Goal: Task Accomplishment & Management: Manage account settings

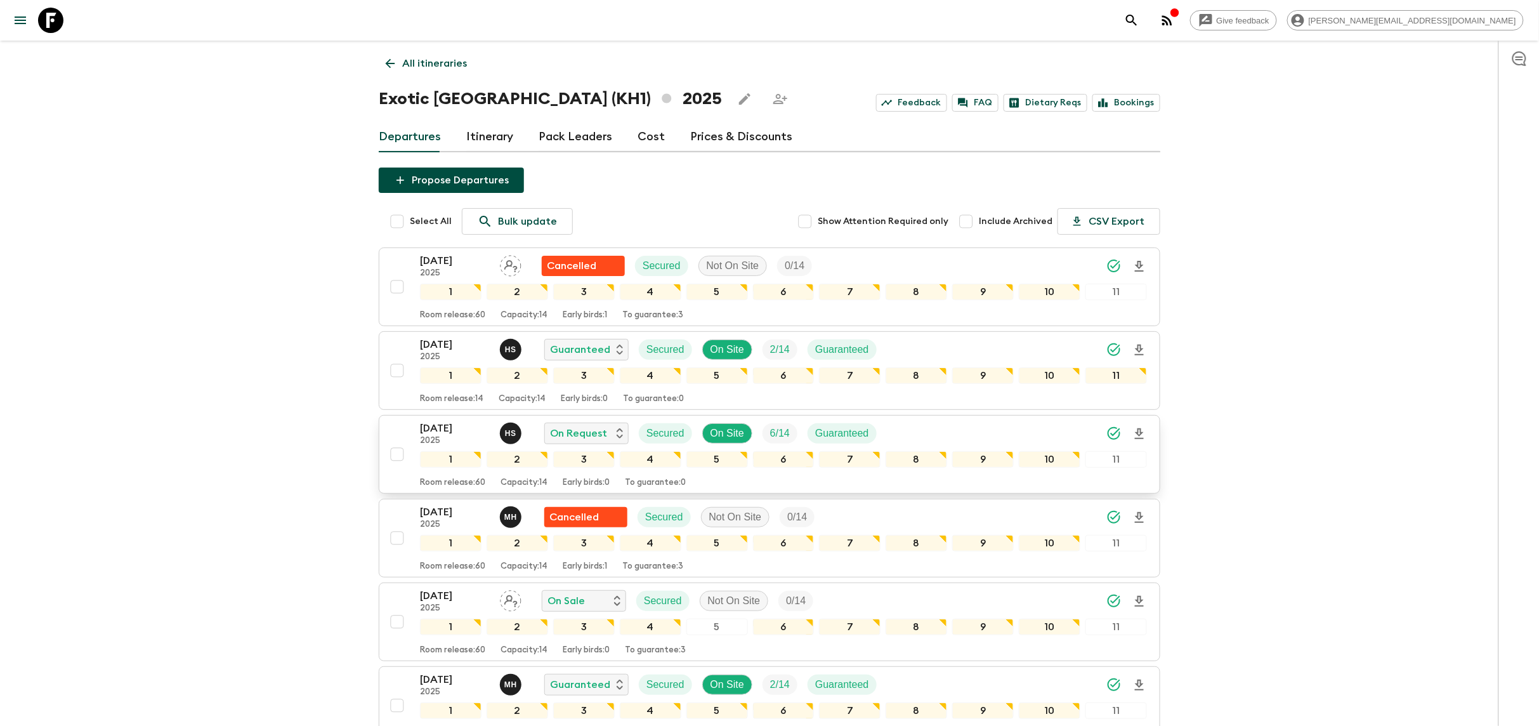
click at [431, 431] on p "[DATE]" at bounding box center [455, 428] width 70 height 15
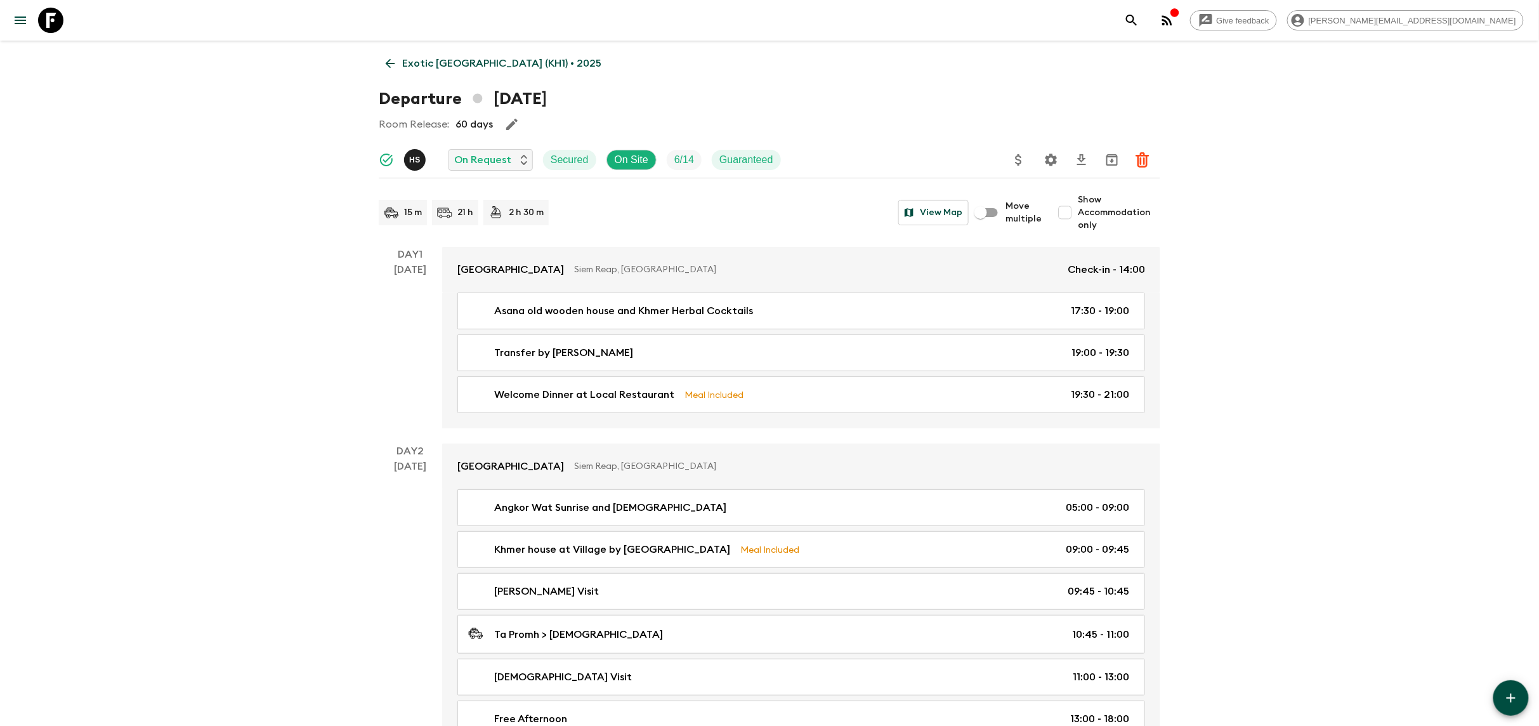
click at [1048, 157] on icon "Settings" at bounding box center [1052, 160] width 12 height 12
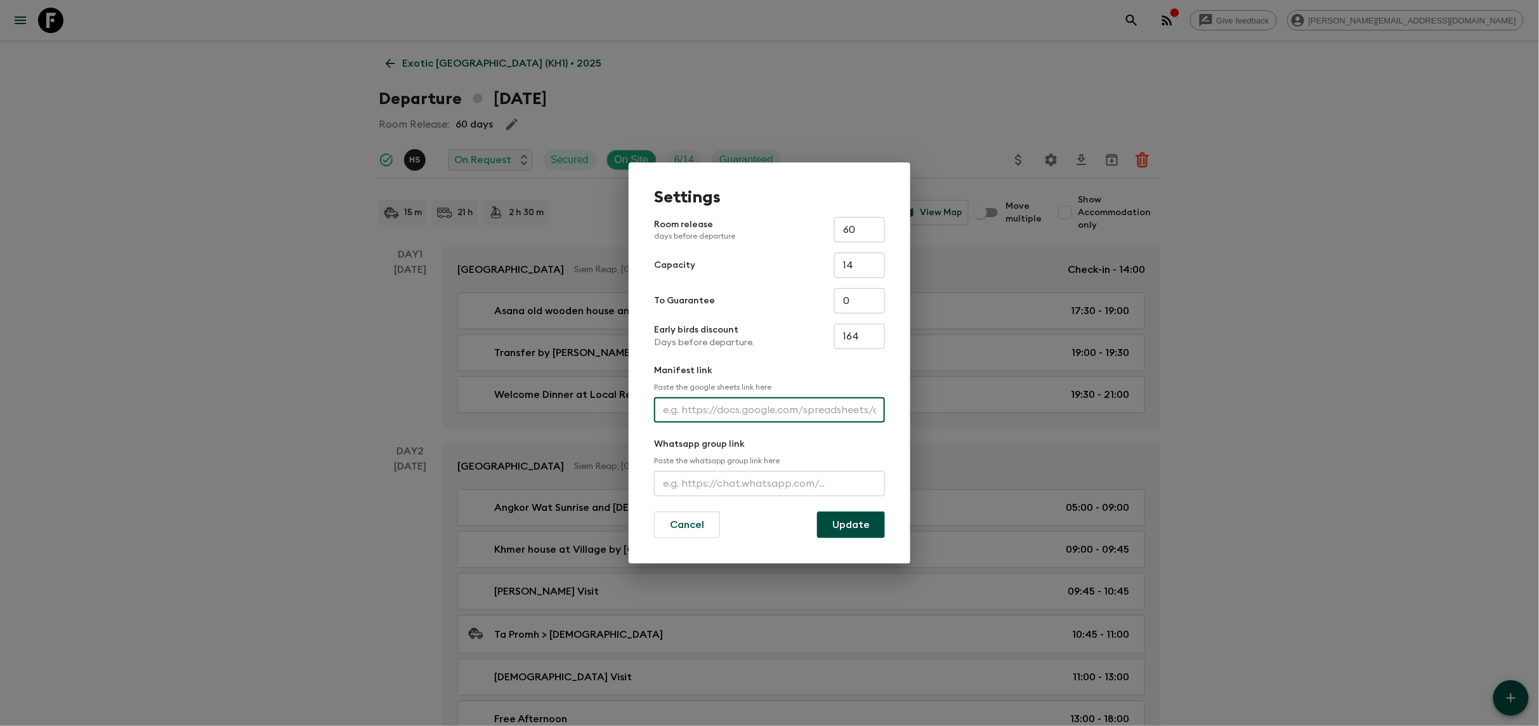
click at [691, 408] on input "text" at bounding box center [769, 409] width 231 height 25
paste input "[URL][DOMAIN_NAME]"
type input "[URL][DOMAIN_NAME]"
click at [857, 232] on input "60" at bounding box center [859, 229] width 51 height 25
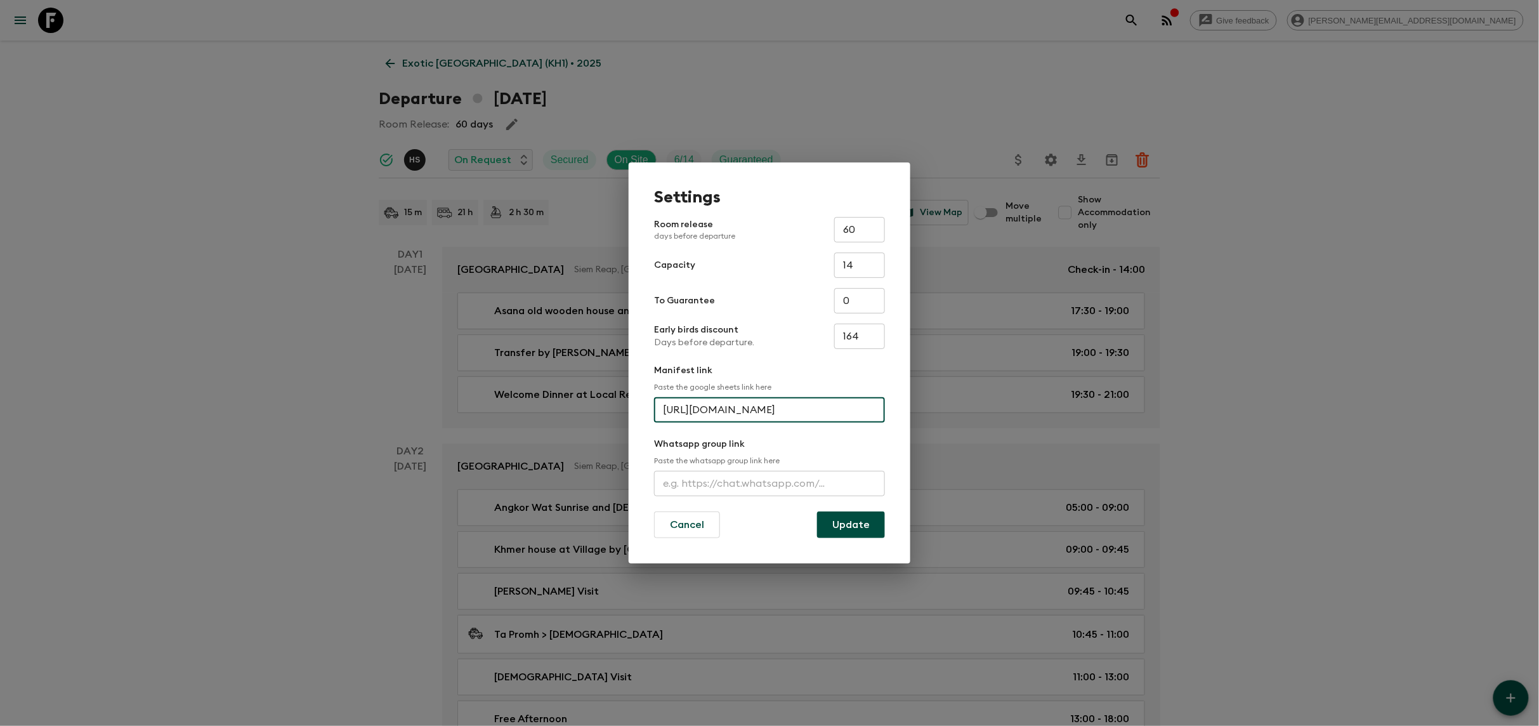
scroll to position [0, 0]
type input "6"
type input "14"
click at [828, 523] on button "Update" at bounding box center [851, 524] width 68 height 27
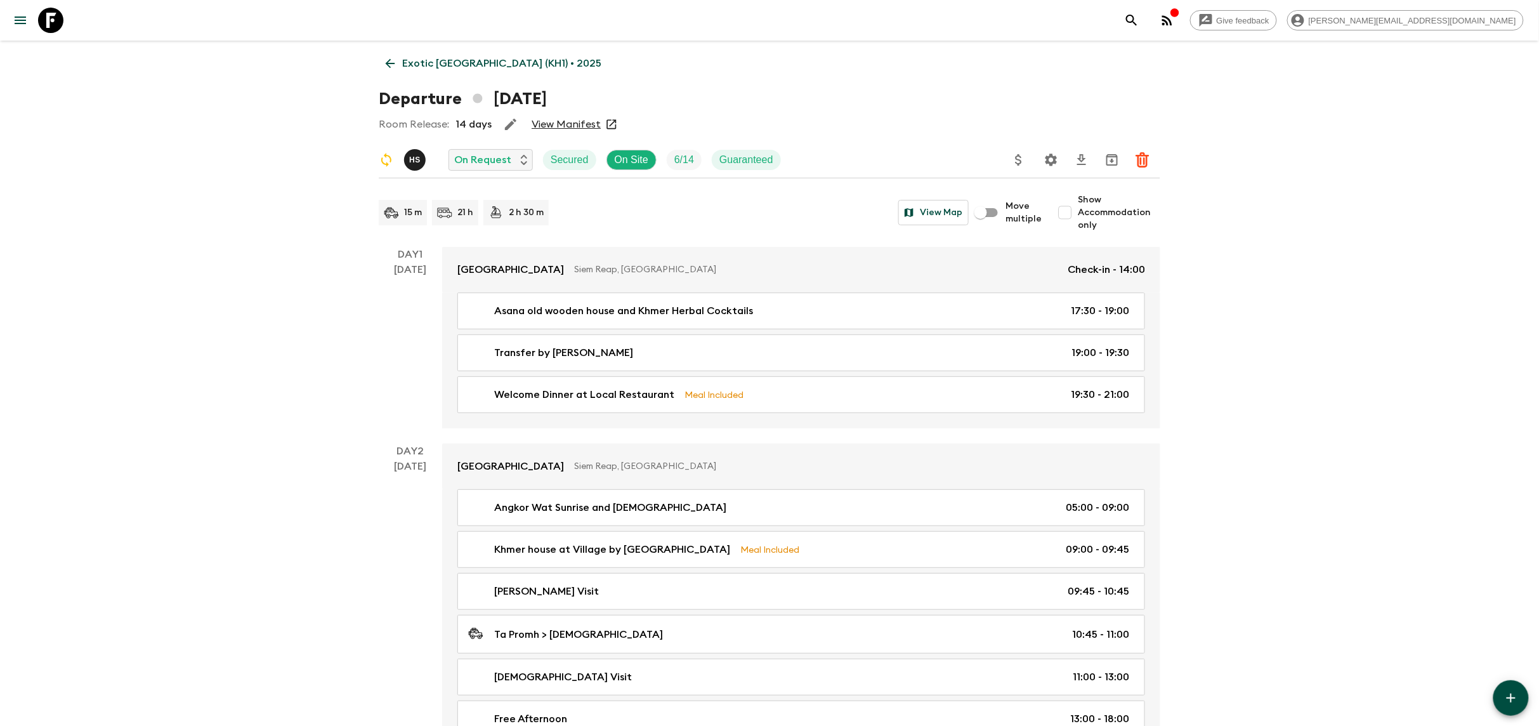
click at [1062, 208] on input "Show Accommodation only" at bounding box center [1065, 212] width 25 height 25
checkbox input "true"
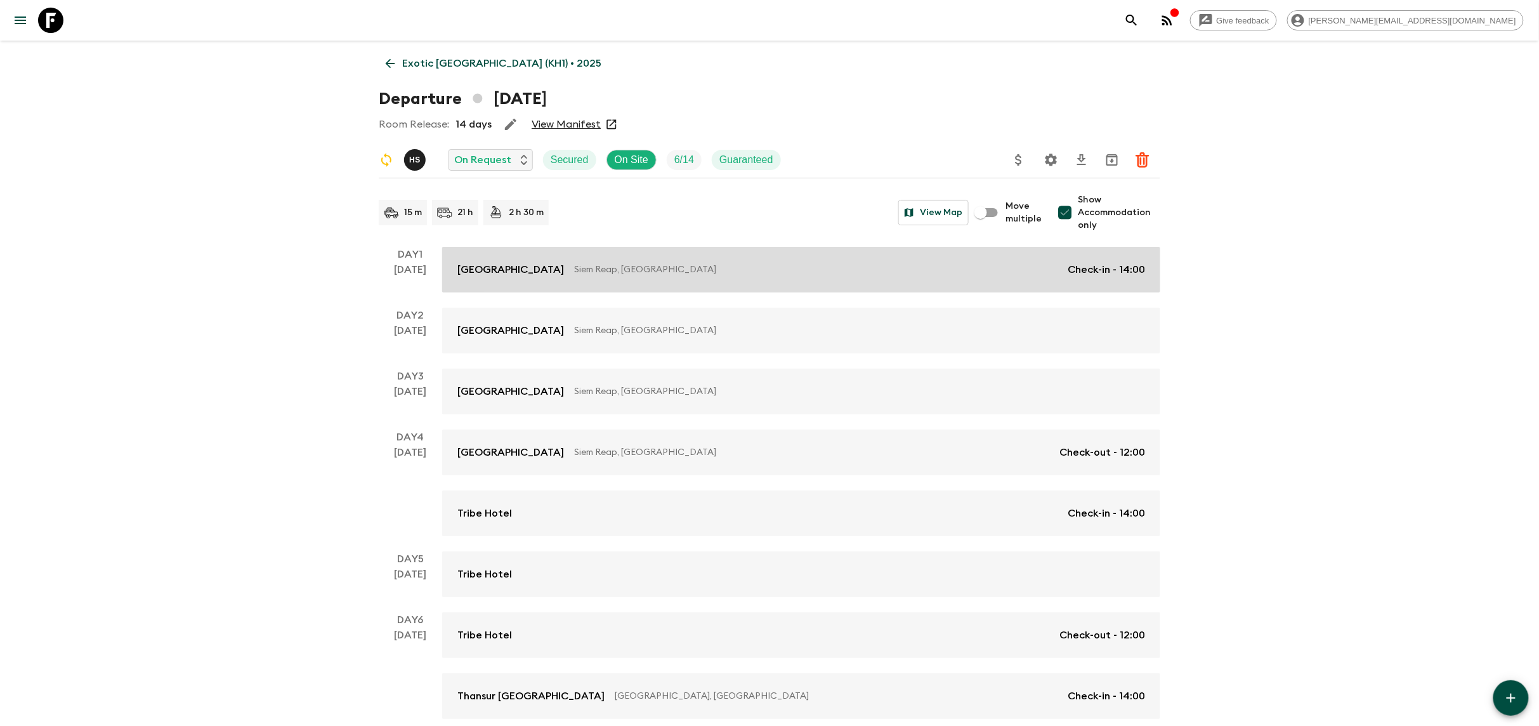
click at [679, 267] on p "Siem Reap, [GEOGRAPHIC_DATA]" at bounding box center [816, 269] width 484 height 13
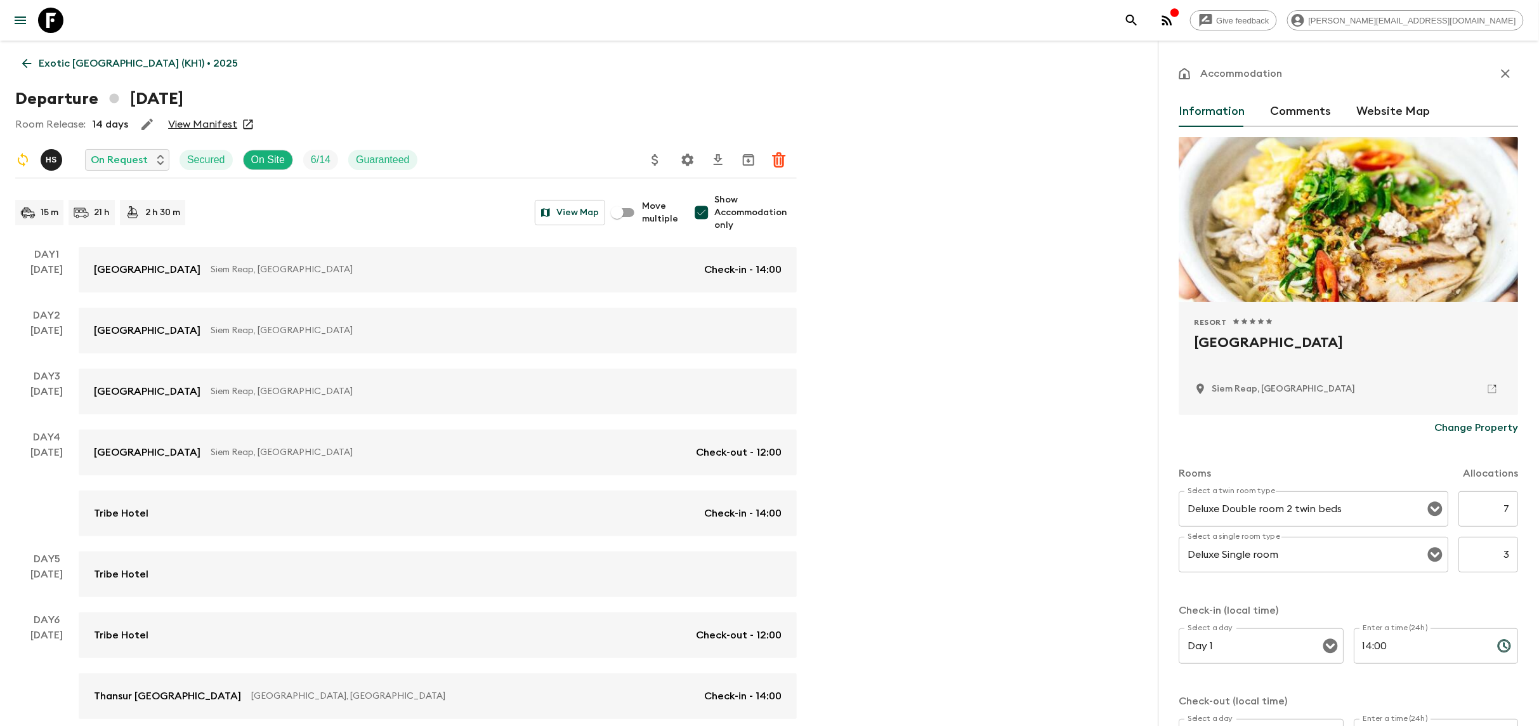
click at [1512, 510] on input "7" at bounding box center [1489, 509] width 60 height 36
type input "4"
click at [1510, 564] on input "3" at bounding box center [1489, 555] width 60 height 36
type input "4"
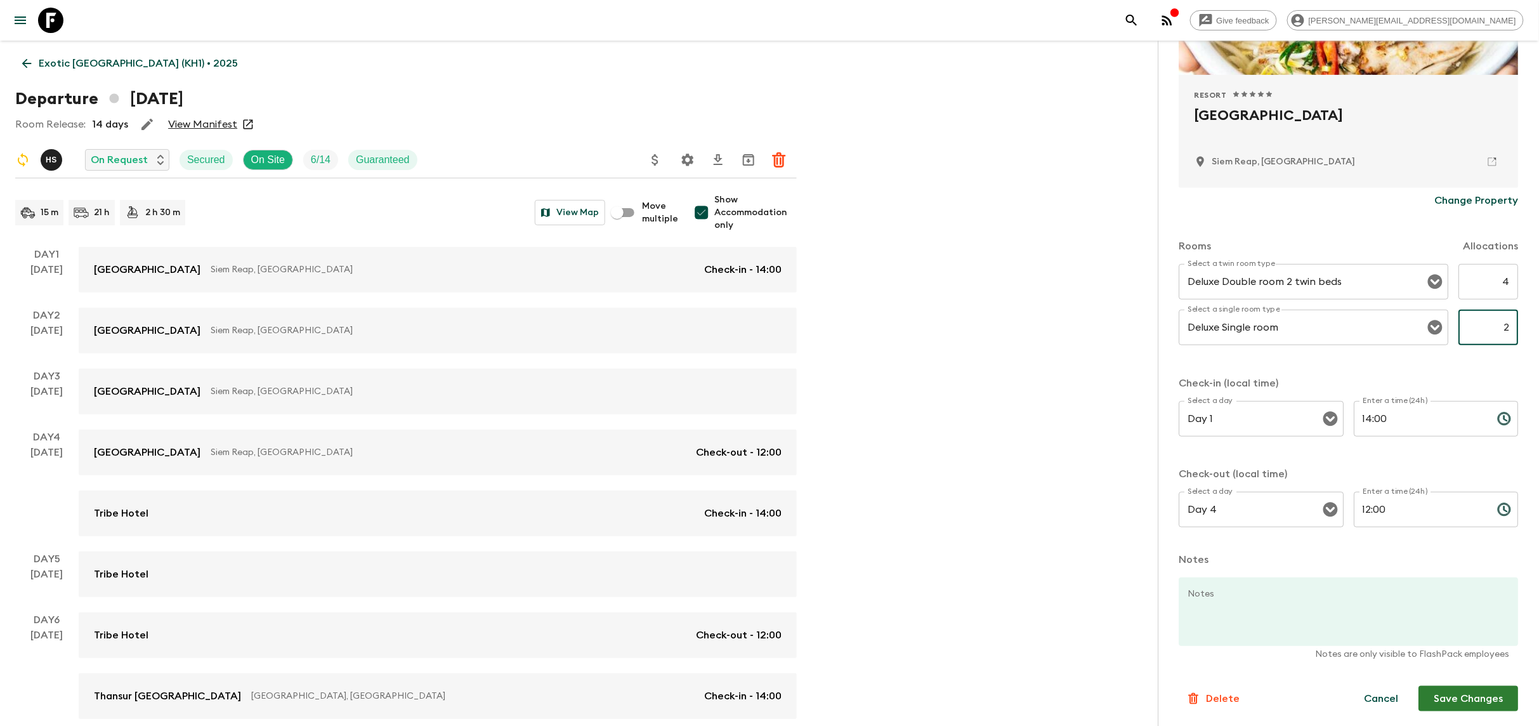
type input "2"
click at [1464, 693] on button "Save Changes" at bounding box center [1470, 698] width 100 height 25
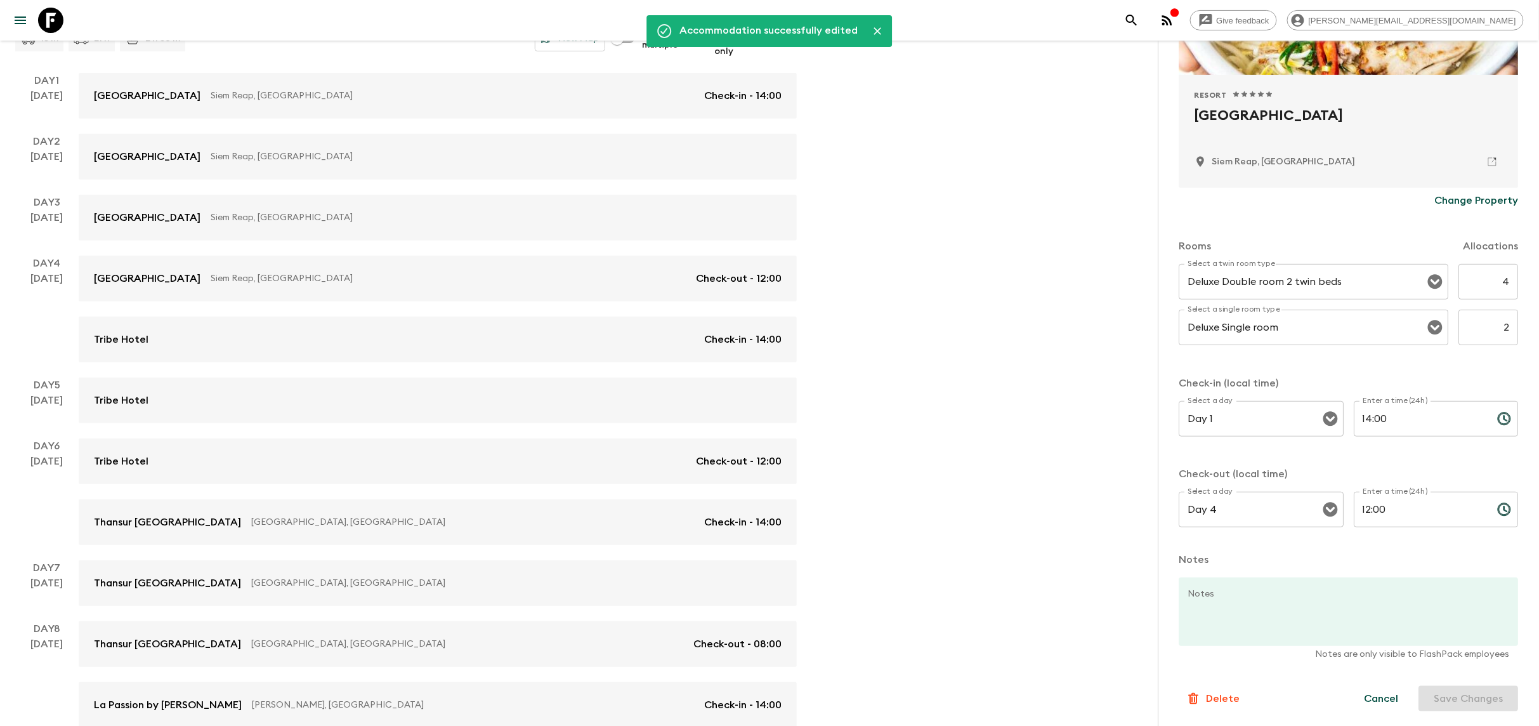
scroll to position [269, 0]
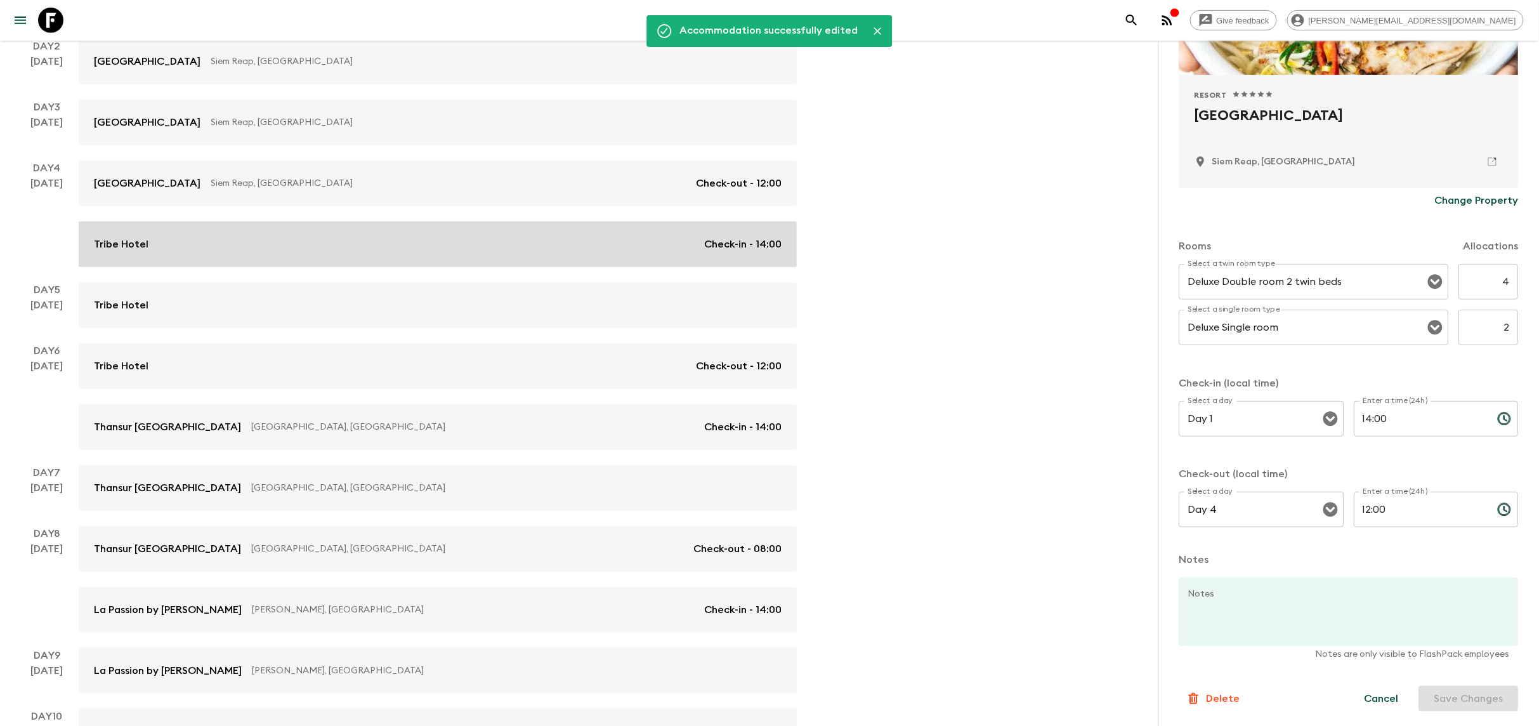
click at [334, 244] on div "Tribe Hotel Check-in - 14:00" at bounding box center [438, 244] width 688 height 15
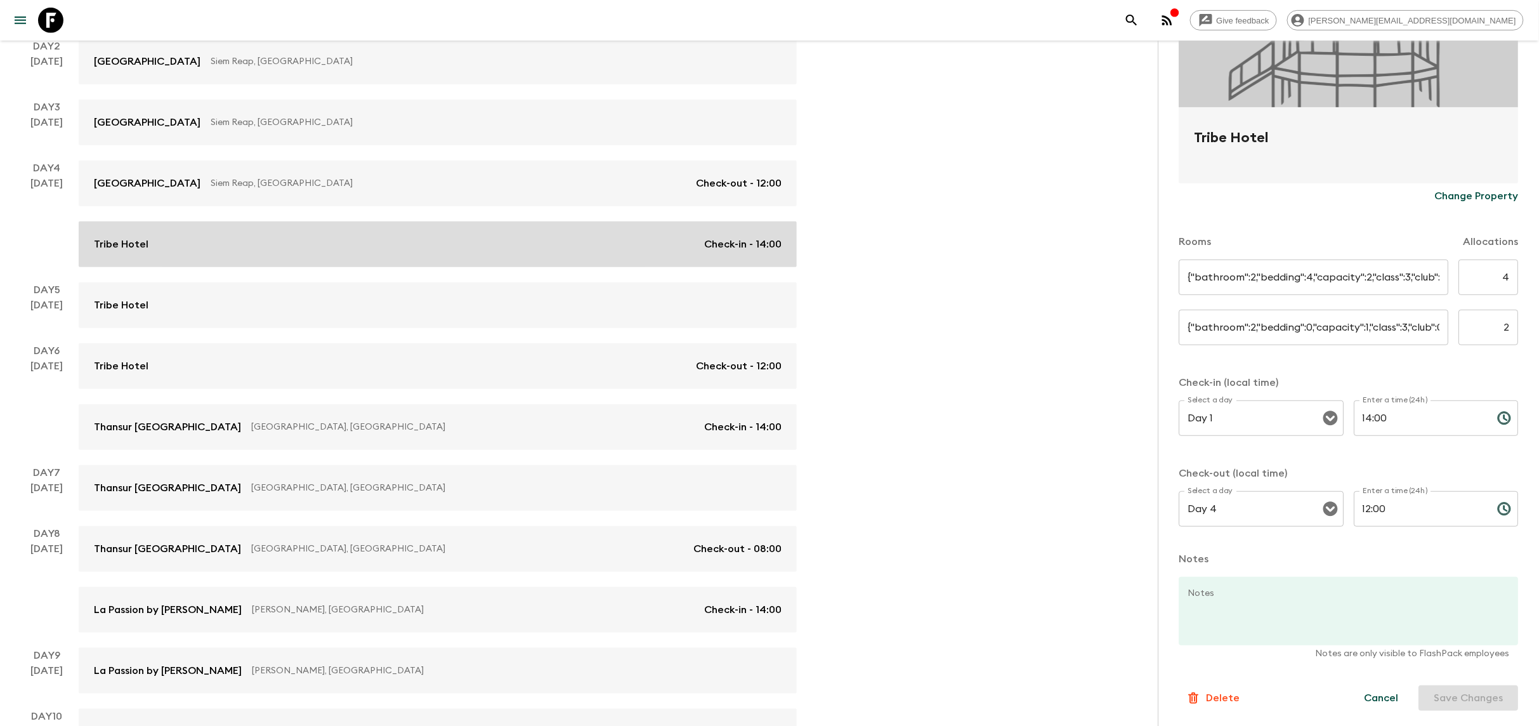
type input "Twins"
type input "7"
type input "Singles"
type input "3"
type input "Day 4"
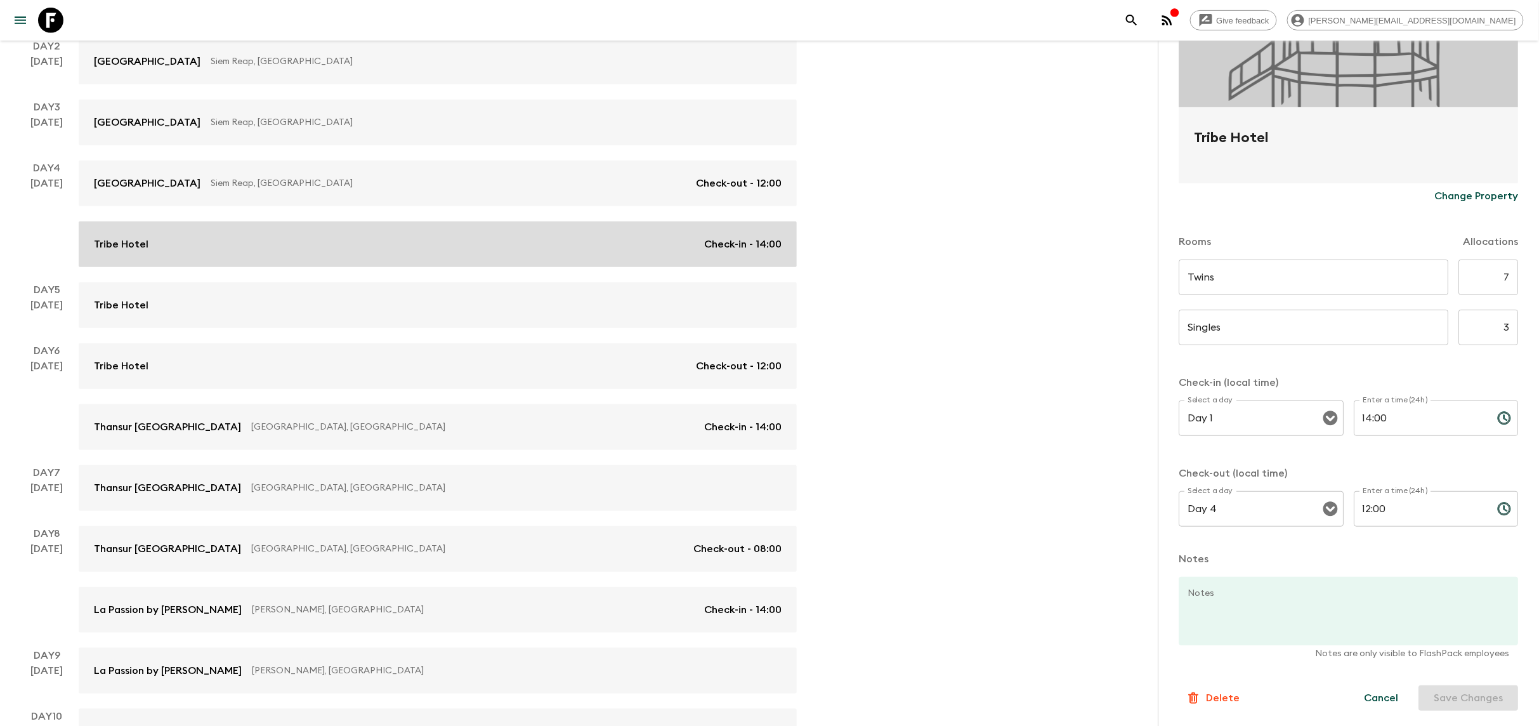
type input "Day 6"
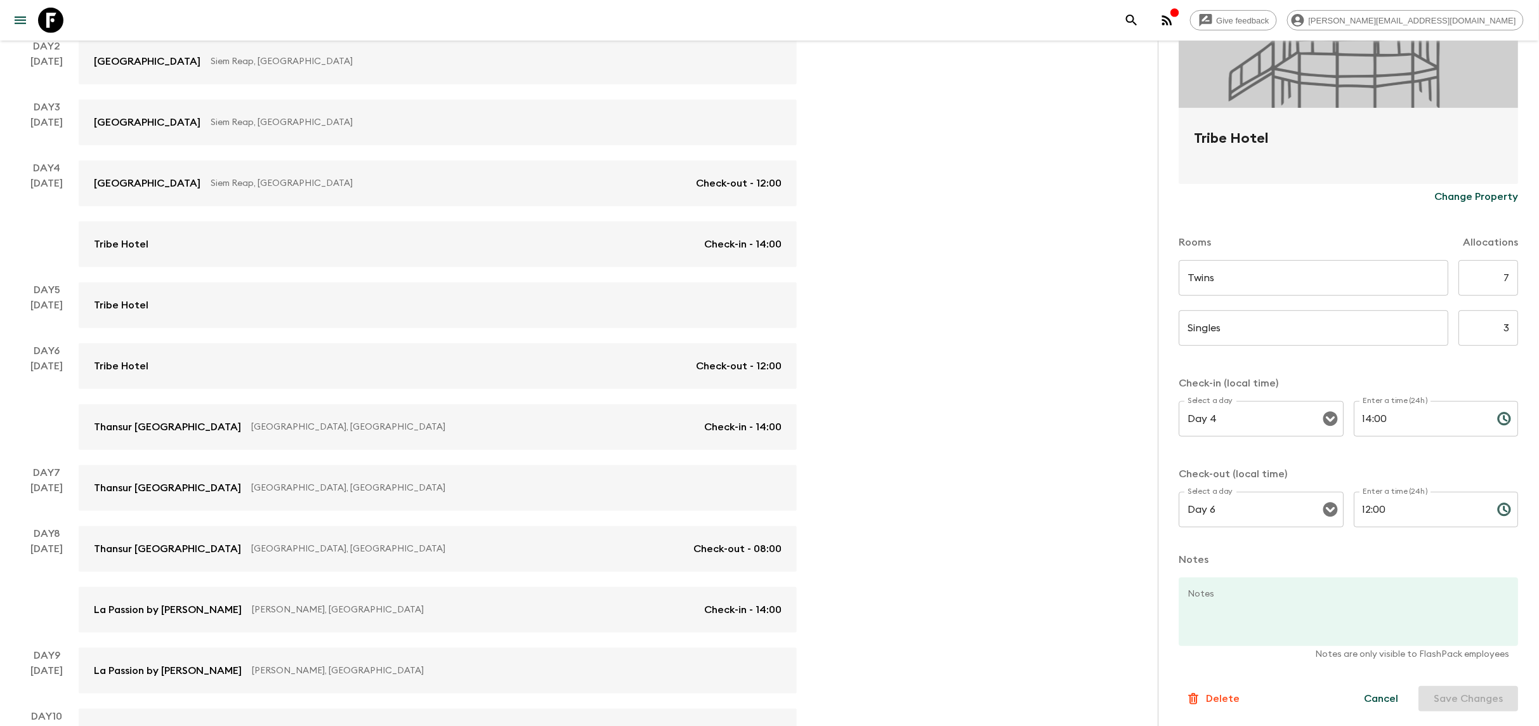
click at [1507, 275] on input "7" at bounding box center [1489, 278] width 60 height 36
type input "4"
click at [1516, 322] on input "3" at bounding box center [1489, 328] width 60 height 36
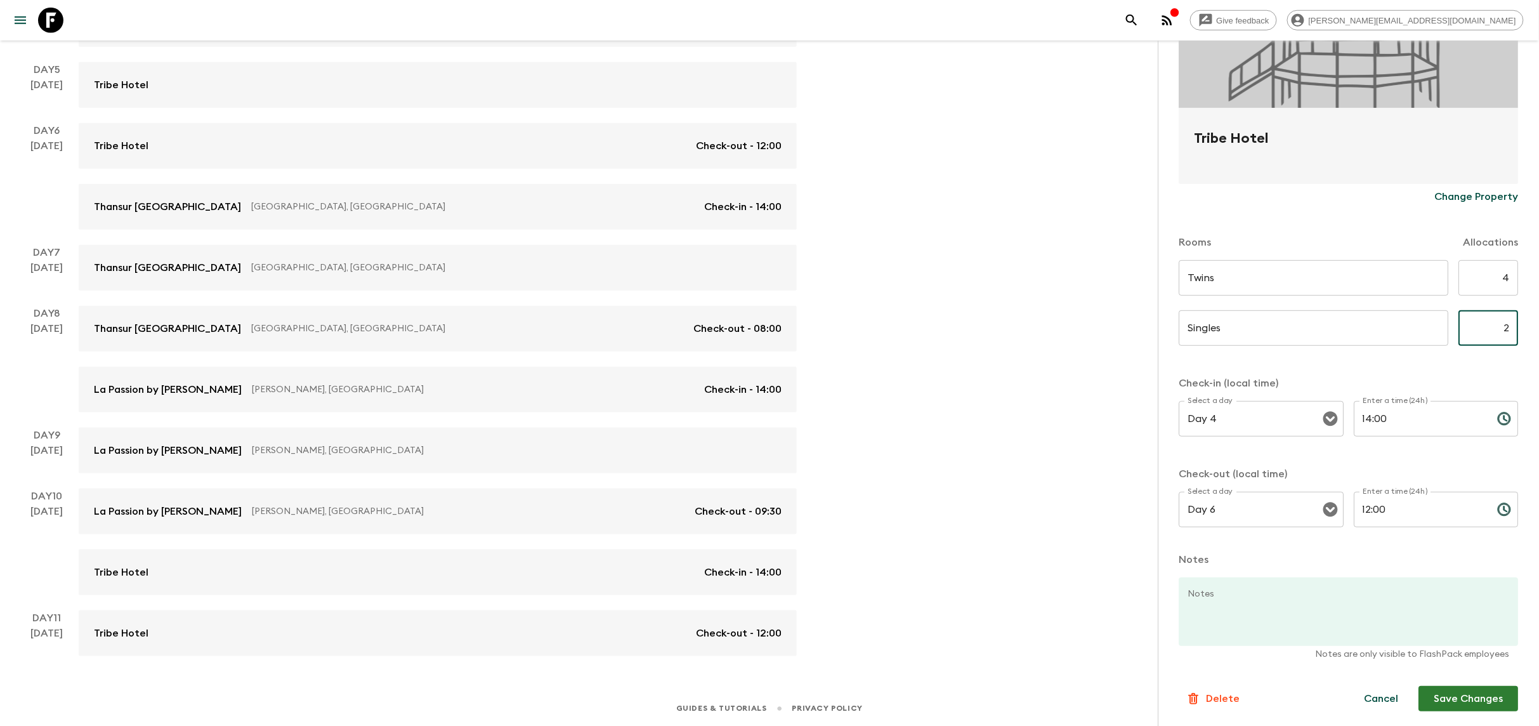
type input "2"
click at [1451, 697] on button "Save Changes" at bounding box center [1470, 698] width 100 height 25
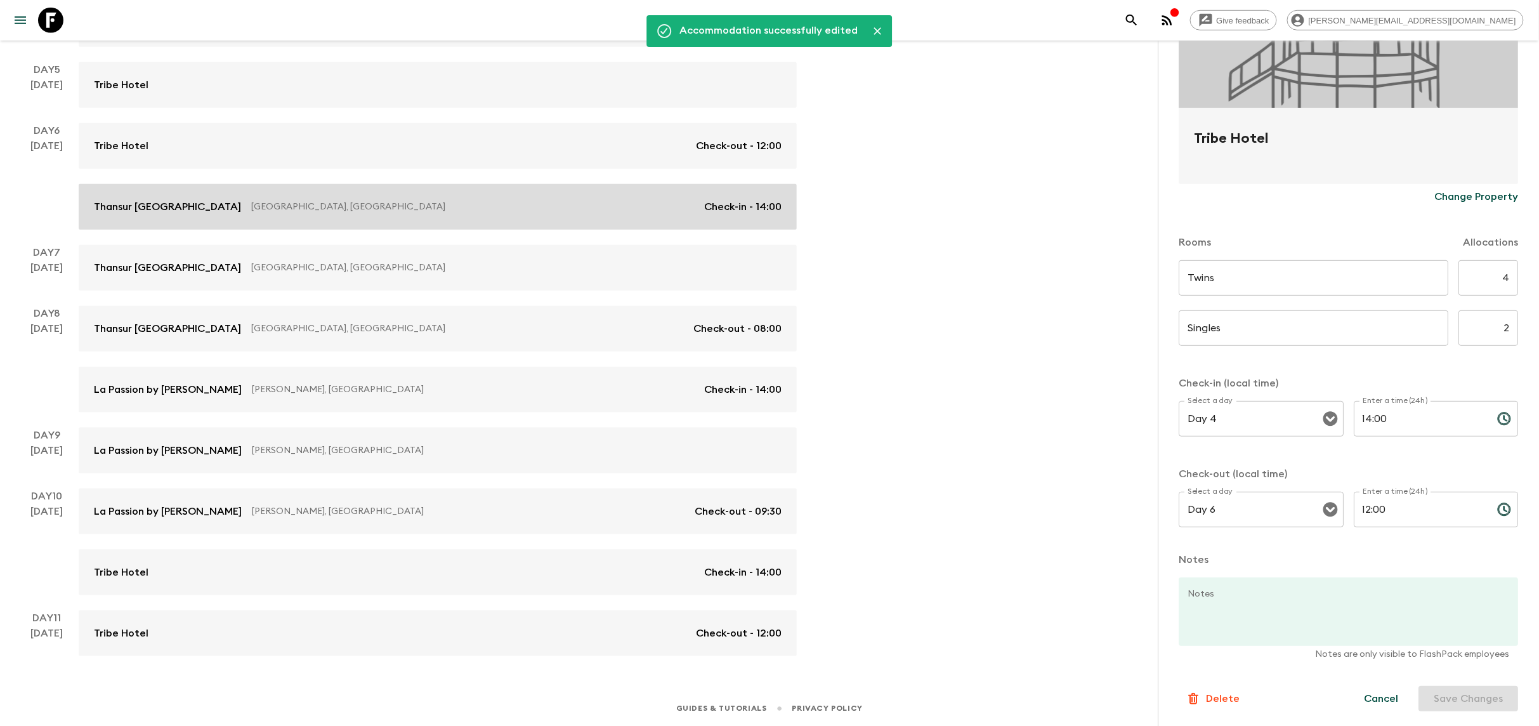
click at [360, 214] on link "Thansur [GEOGRAPHIC_DATA] [GEOGRAPHIC_DATA], [GEOGRAPHIC_DATA] Check-in - 14:00" at bounding box center [438, 207] width 718 height 46
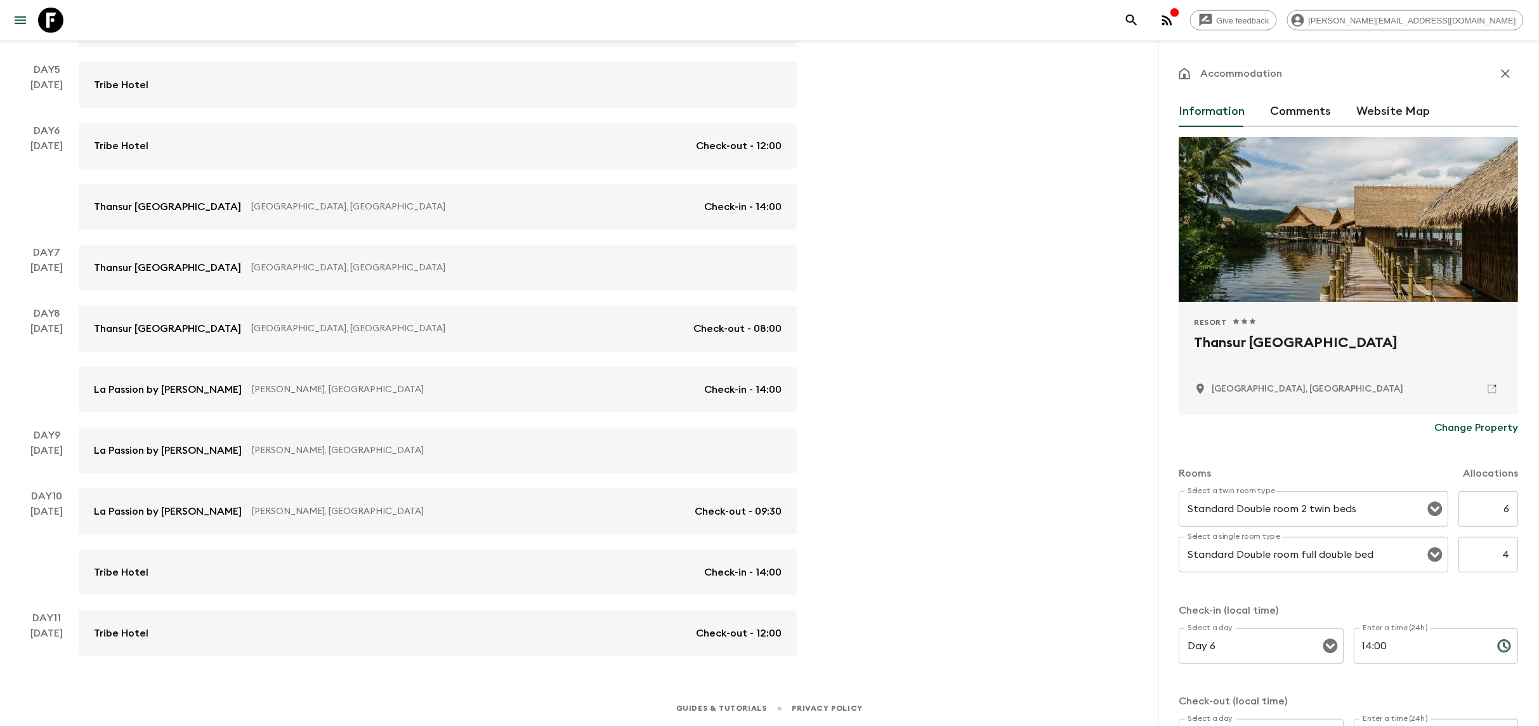
click at [1511, 511] on input "6" at bounding box center [1489, 509] width 60 height 36
type input "4"
click at [1510, 555] on input "4" at bounding box center [1489, 555] width 60 height 36
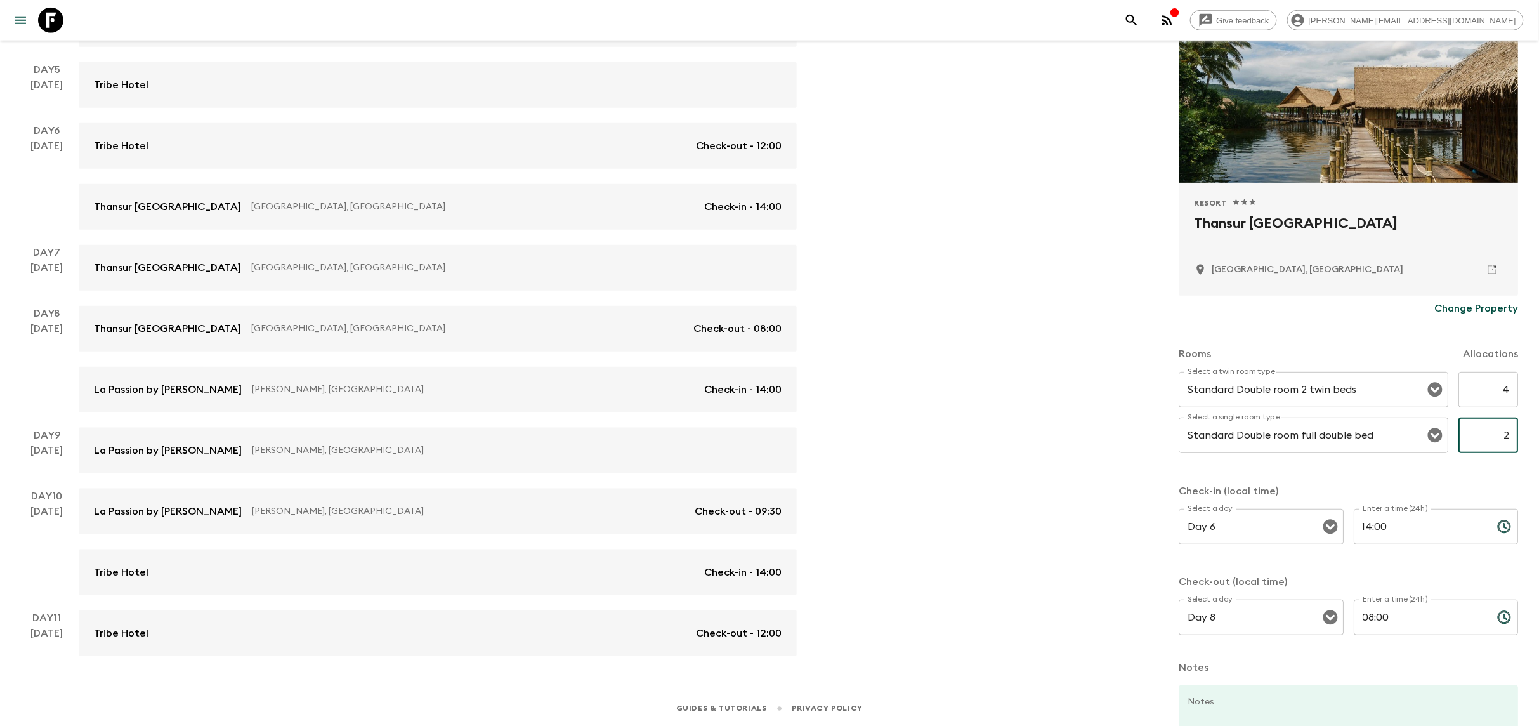
scroll to position [227, 0]
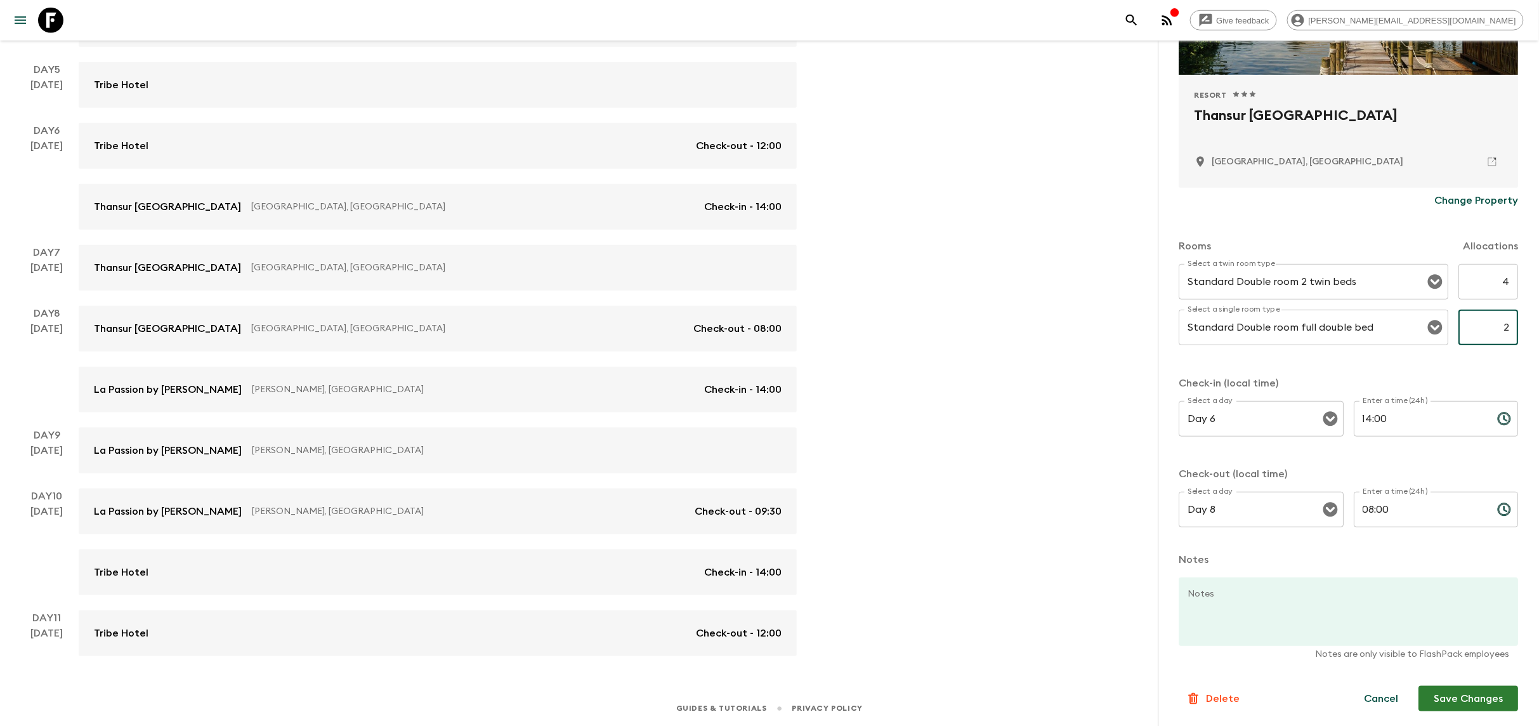
type input "2"
click at [1481, 704] on button "Save Changes" at bounding box center [1470, 698] width 100 height 25
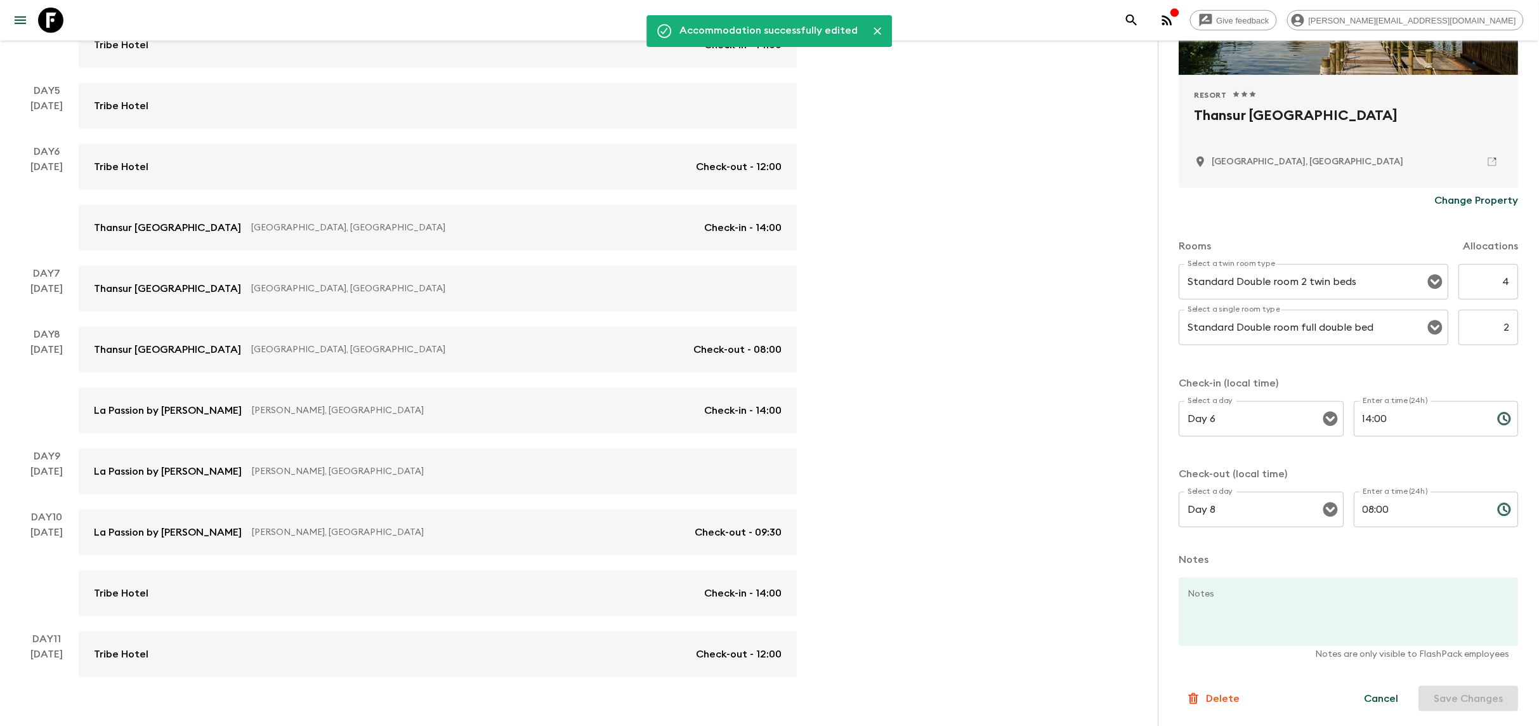
scroll to position [470, 0]
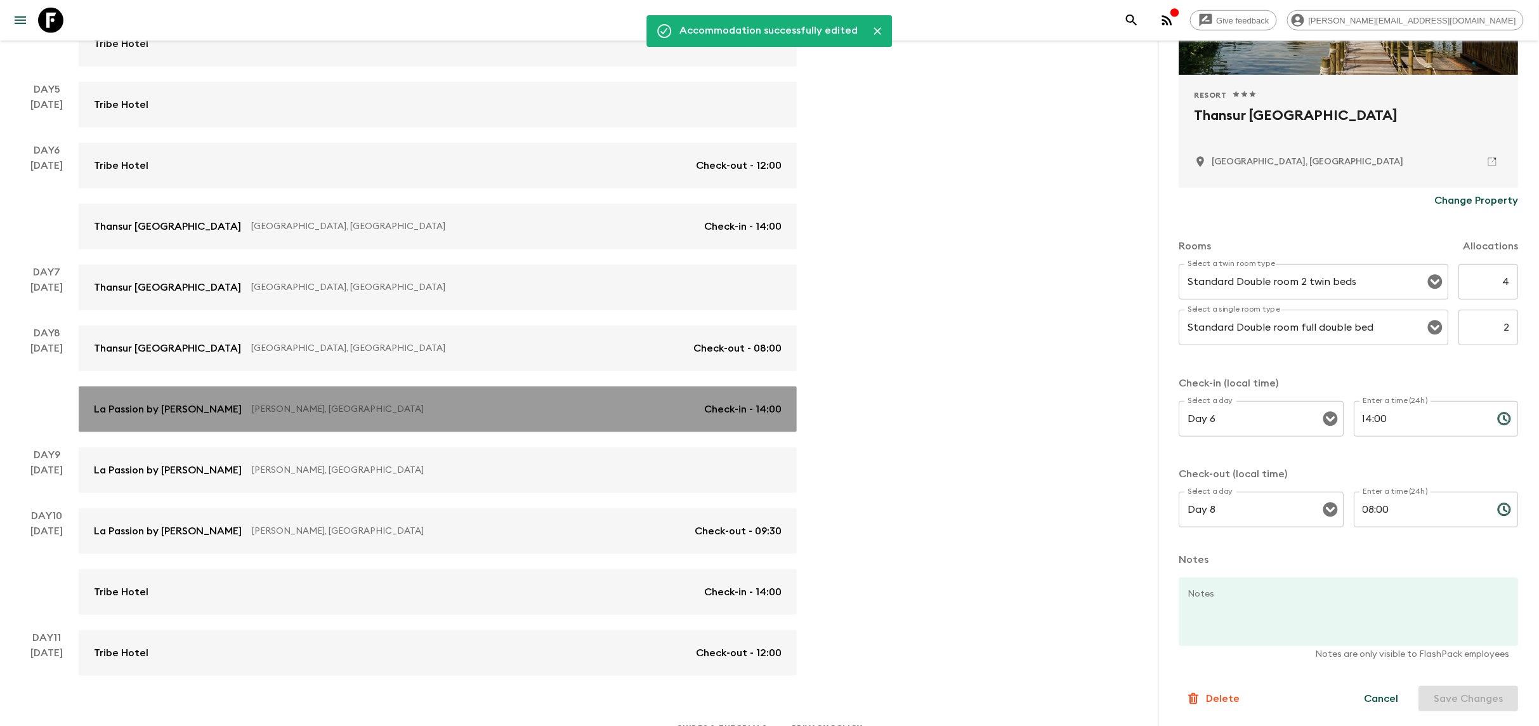
click at [364, 407] on p "[PERSON_NAME], [GEOGRAPHIC_DATA]" at bounding box center [473, 409] width 442 height 13
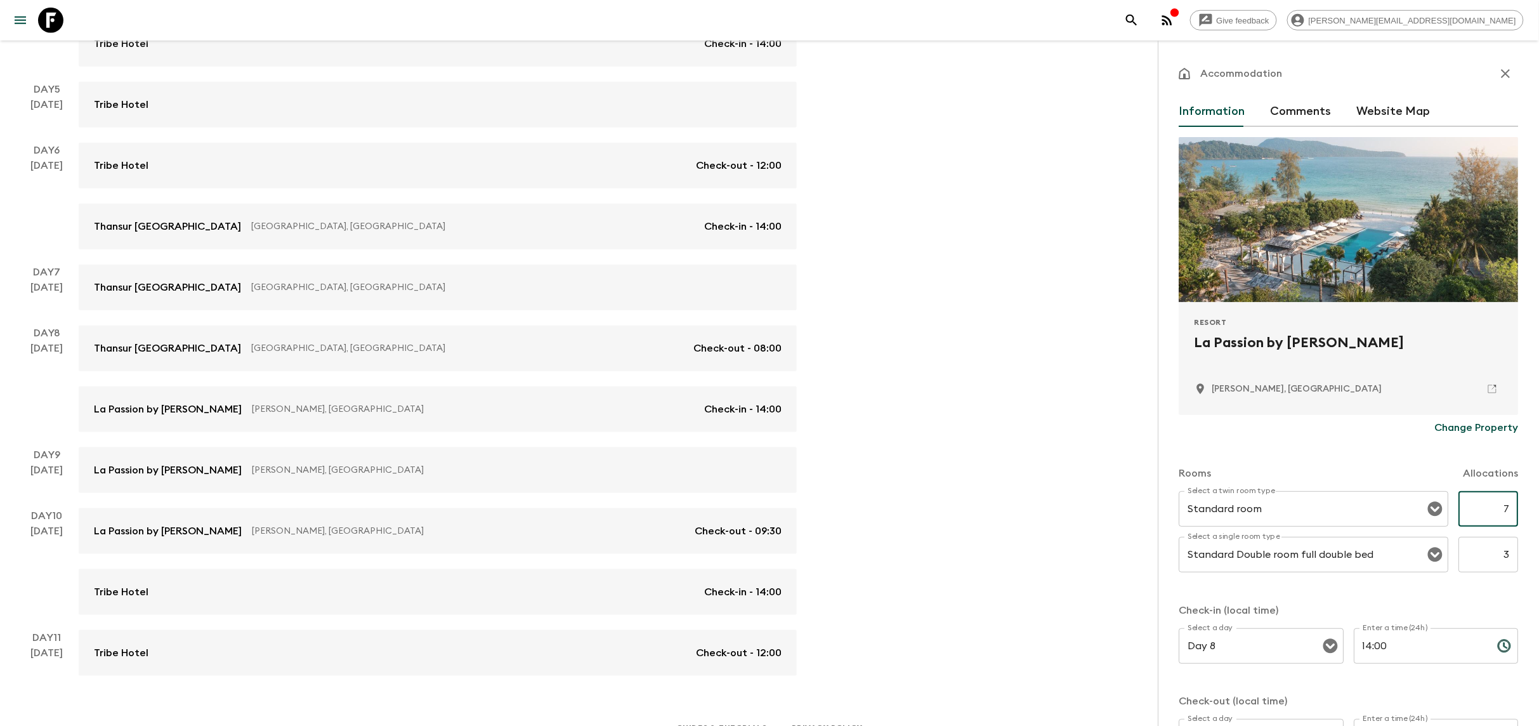
click at [1507, 504] on input "7" at bounding box center [1489, 509] width 60 height 36
type input "4"
click at [1512, 546] on input "3" at bounding box center [1489, 555] width 60 height 36
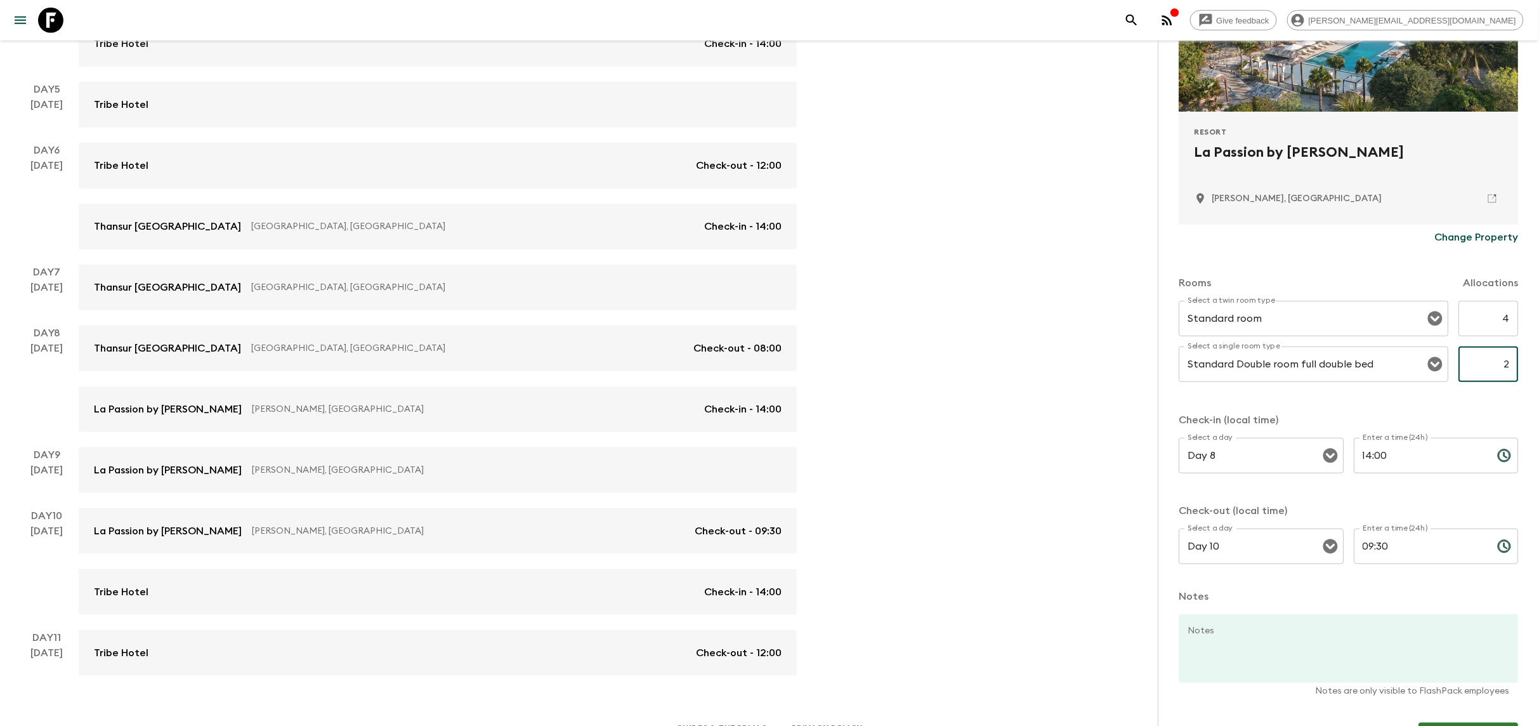
scroll to position [227, 0]
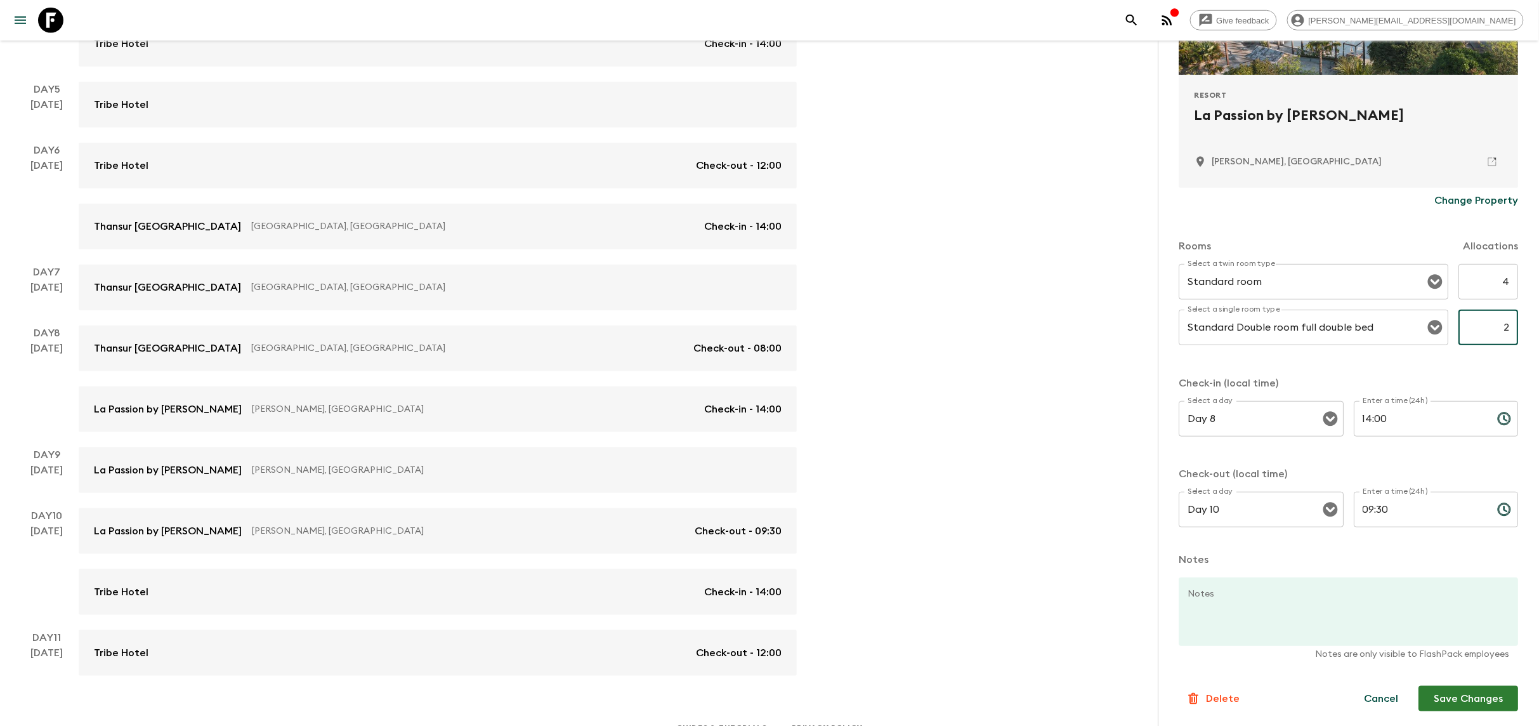
type input "2"
click at [1477, 692] on button "Save Changes" at bounding box center [1470, 698] width 100 height 25
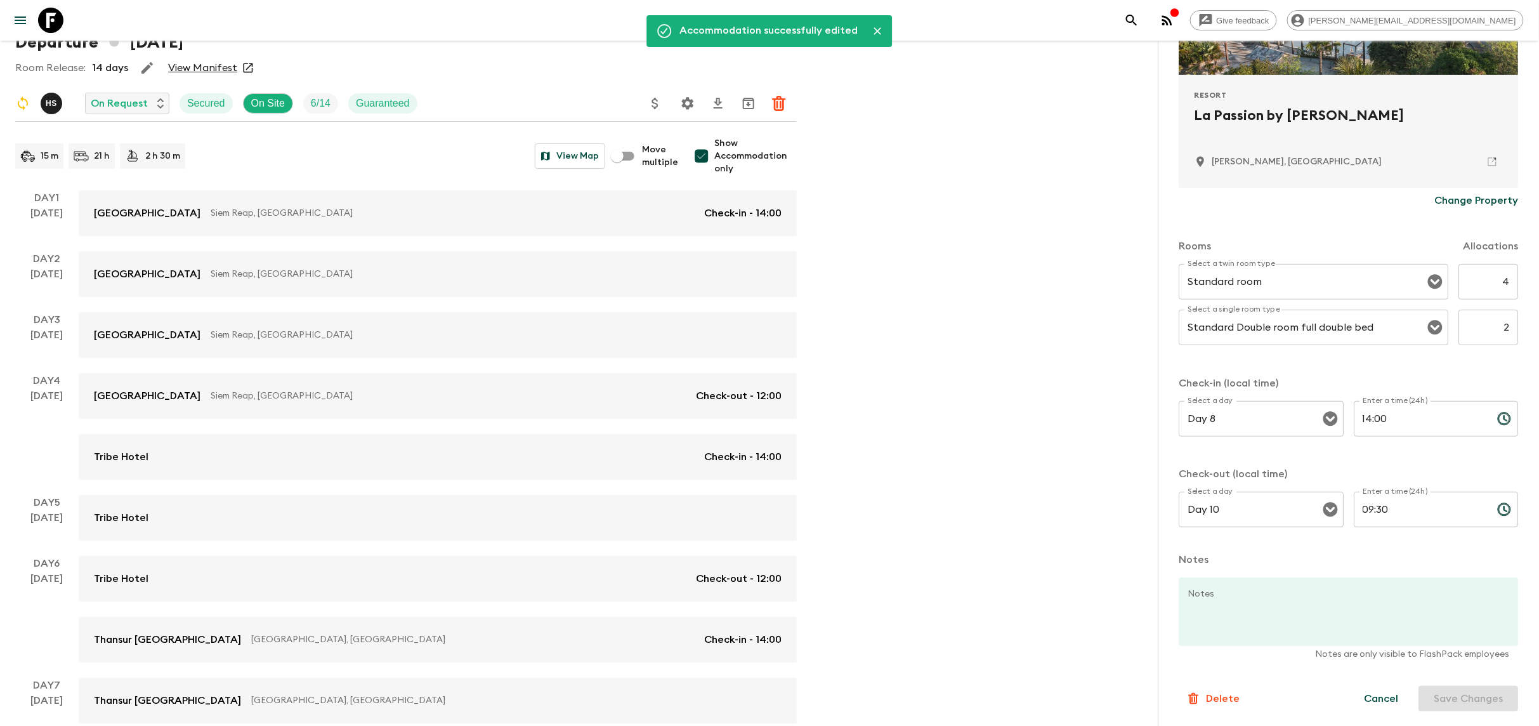
scroll to position [490, 0]
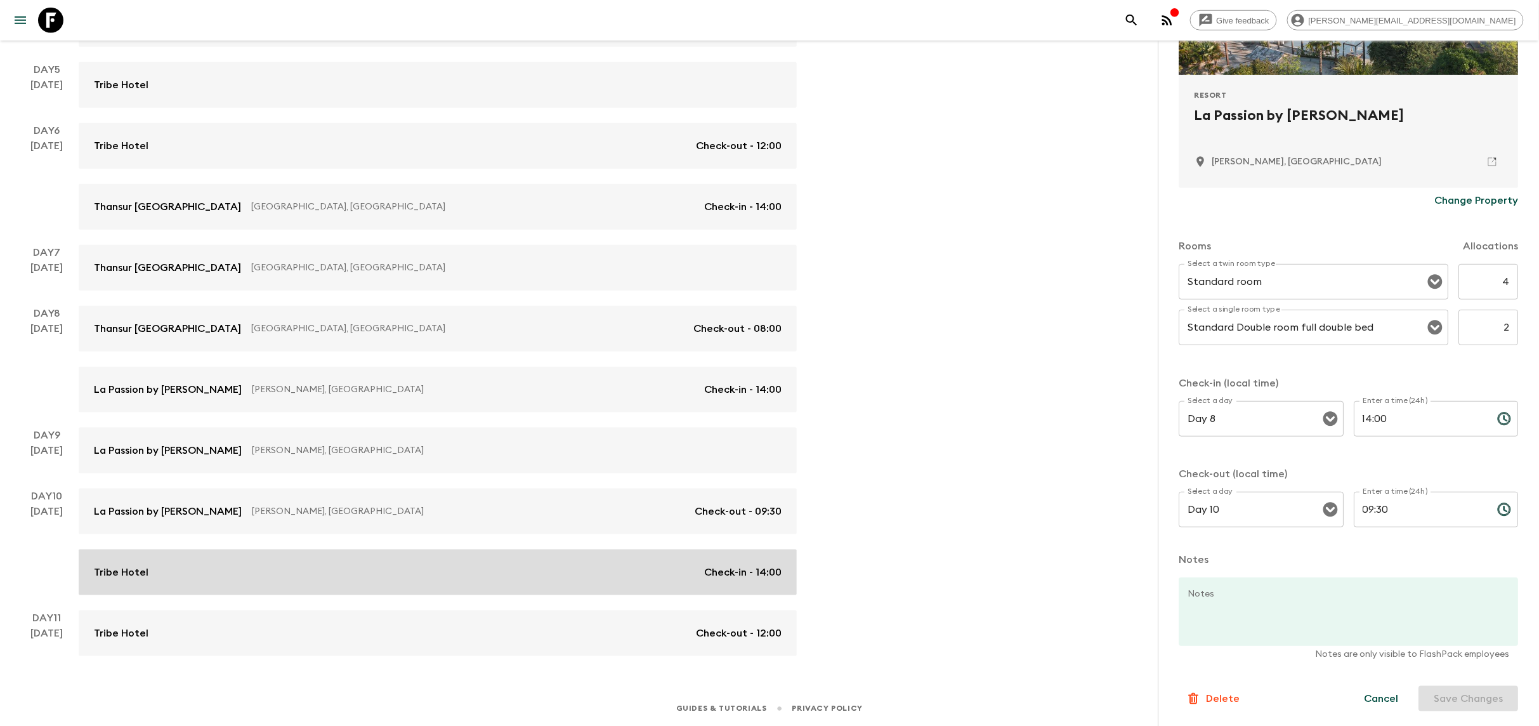
click at [388, 556] on link "Tribe Hotel Check-in - 14:00" at bounding box center [438, 573] width 718 height 46
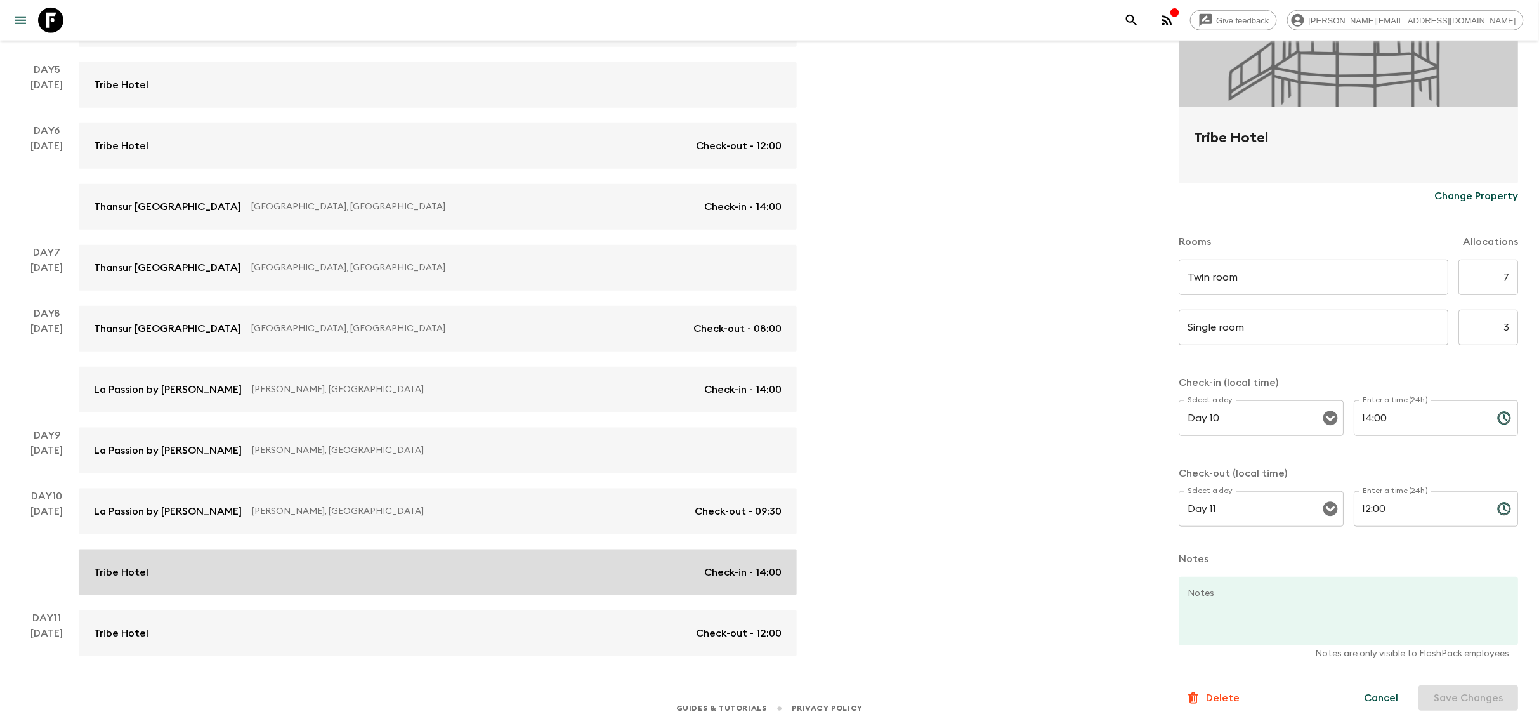
scroll to position [194, 0]
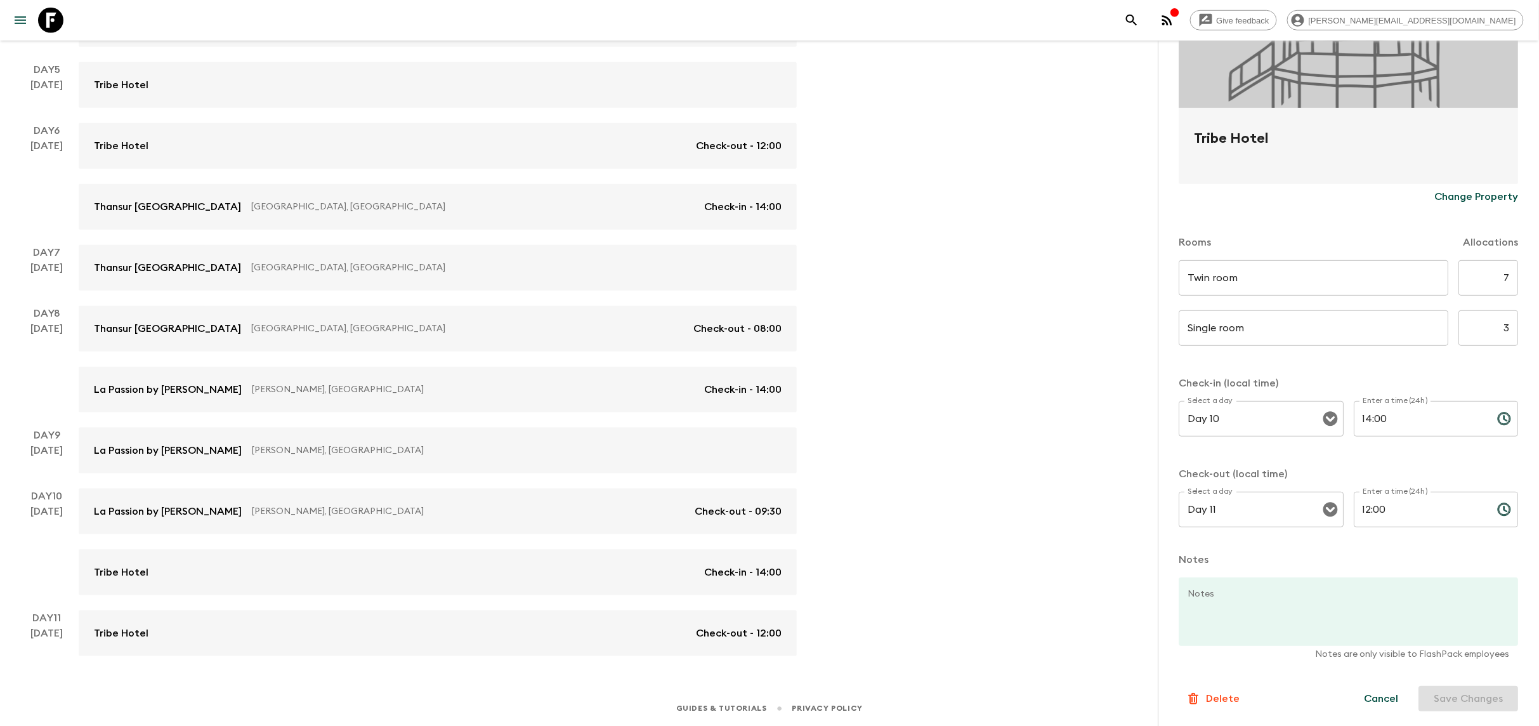
click at [1503, 273] on input "7" at bounding box center [1489, 278] width 60 height 36
click at [1510, 279] on input "7" at bounding box center [1489, 278] width 60 height 36
type input "4"
click at [1510, 338] on input "3" at bounding box center [1489, 328] width 60 height 36
type input "2"
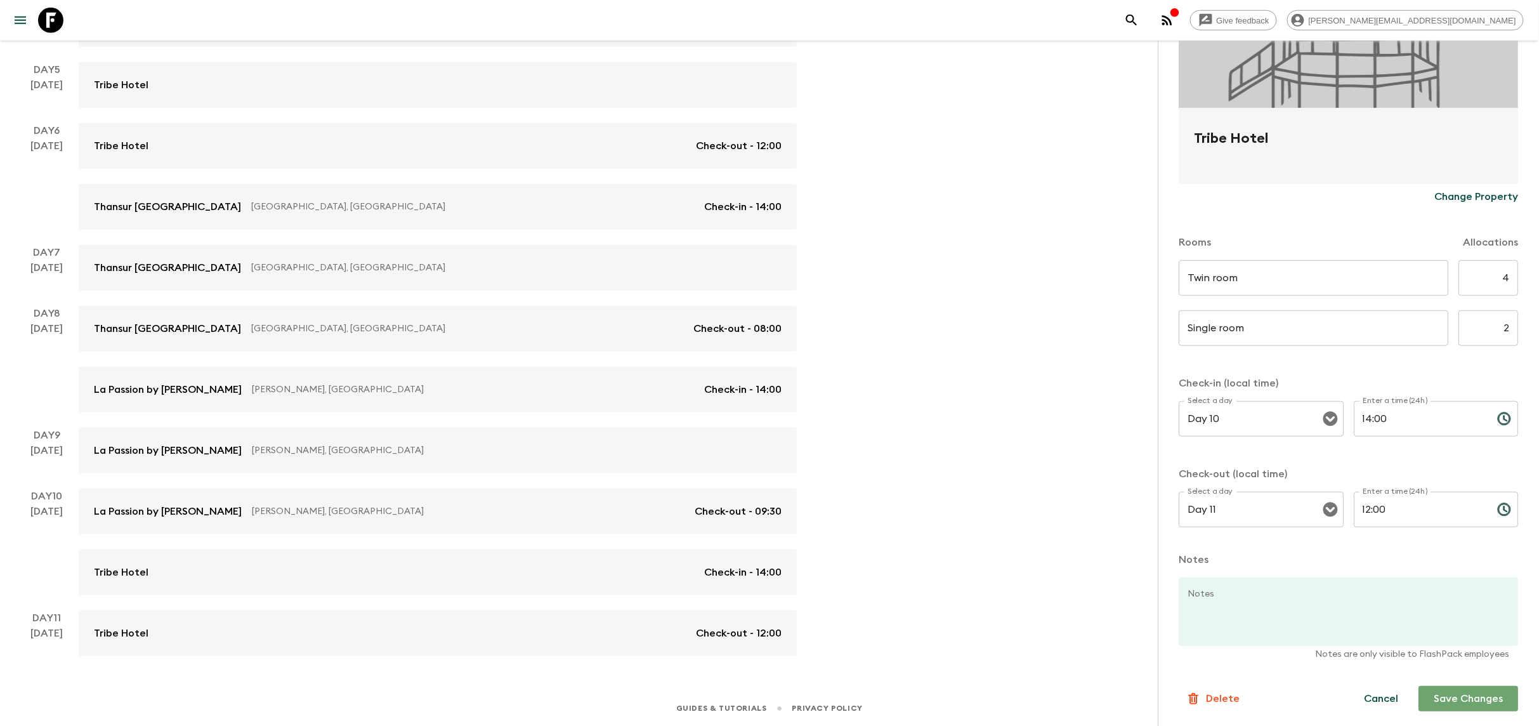
click at [1472, 690] on button "Save Changes" at bounding box center [1470, 698] width 100 height 25
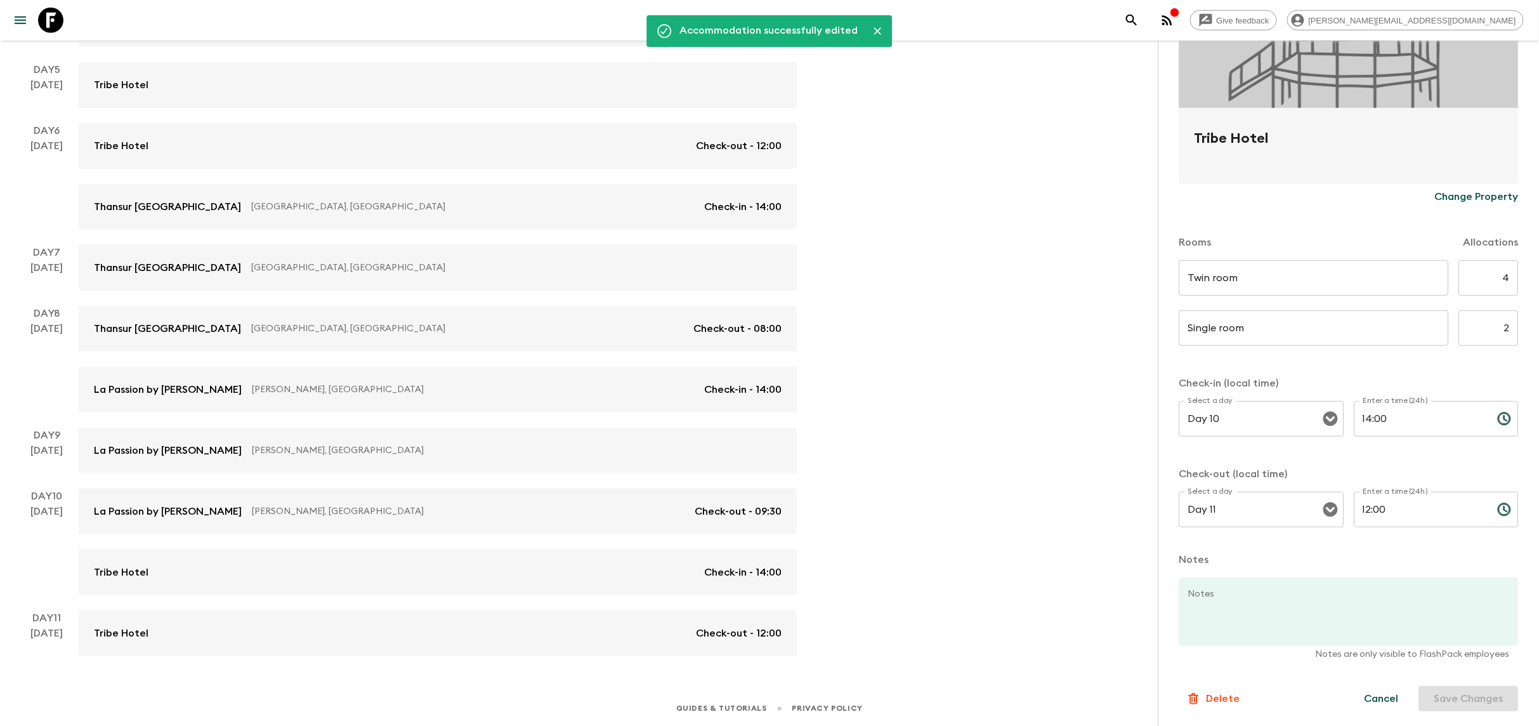
scroll to position [0, 0]
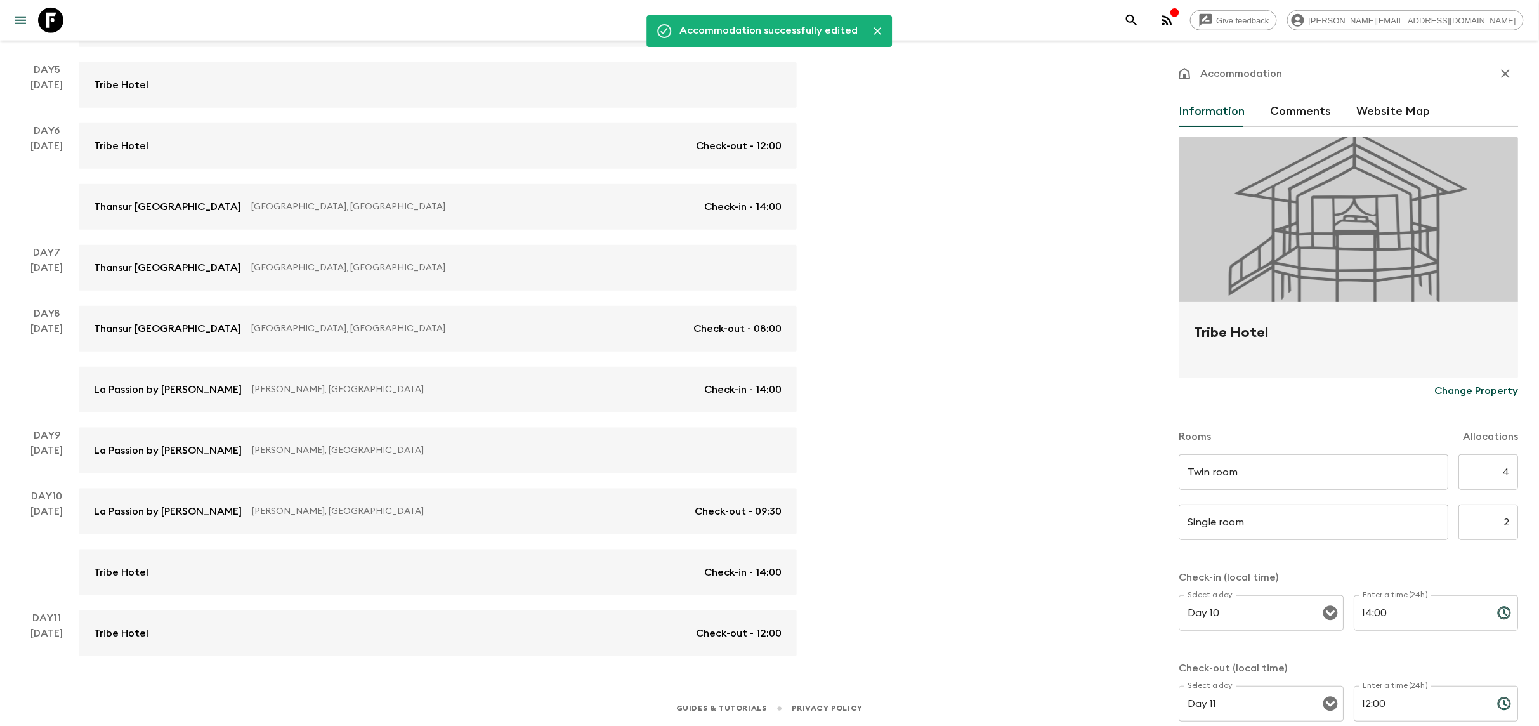
click at [1503, 74] on icon "button" at bounding box center [1506, 73] width 15 height 15
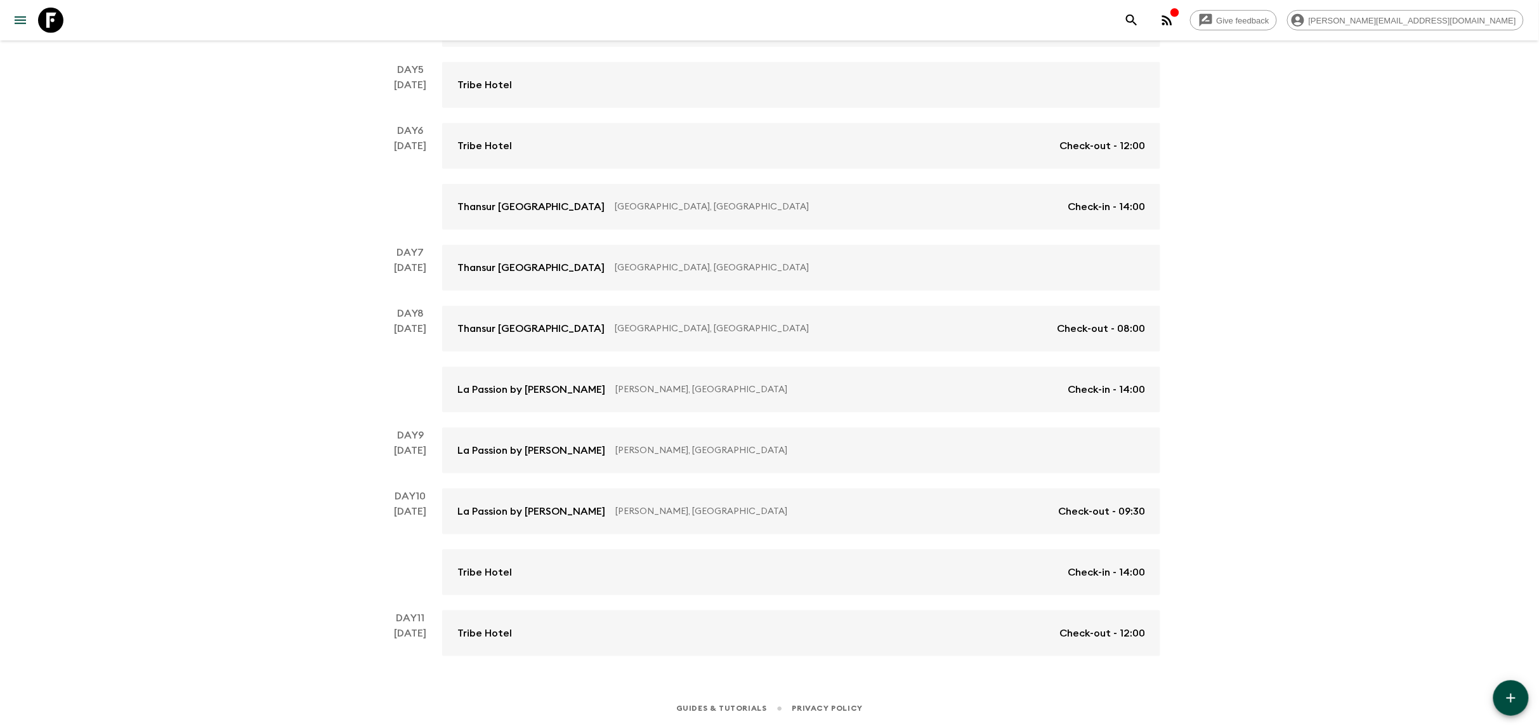
click at [44, 20] on icon at bounding box center [50, 20] width 25 height 25
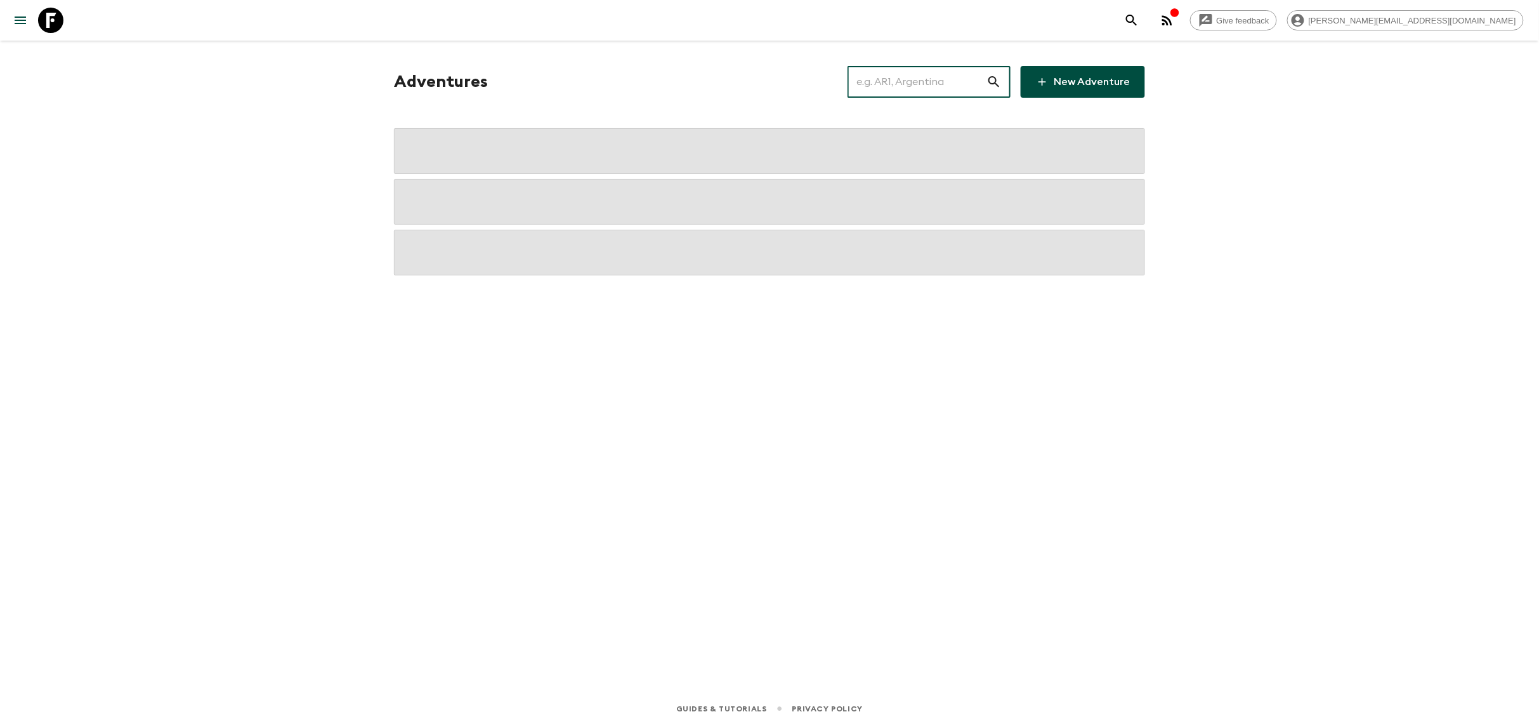
click at [923, 76] on input "text" at bounding box center [917, 82] width 139 height 36
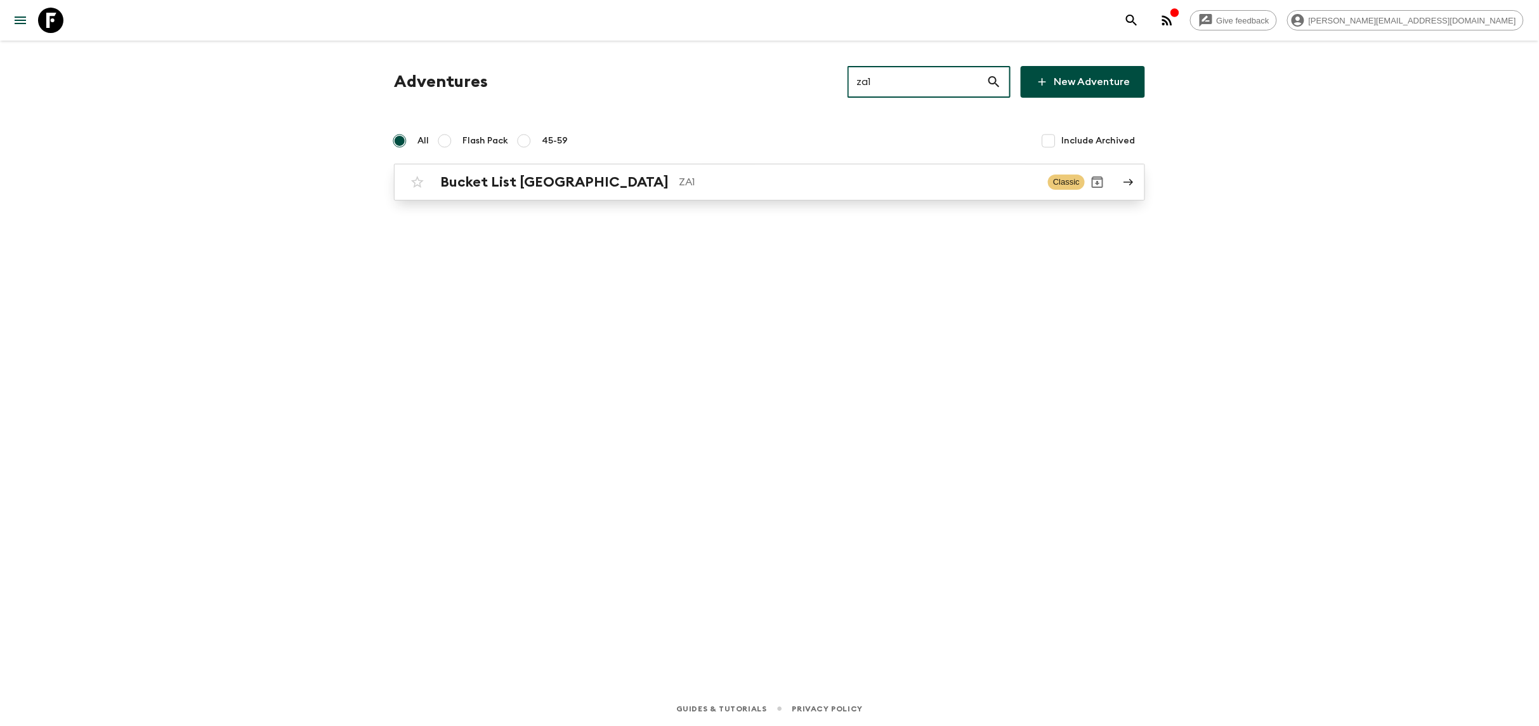
type input "za1"
click at [695, 179] on p "ZA1" at bounding box center [858, 182] width 359 height 15
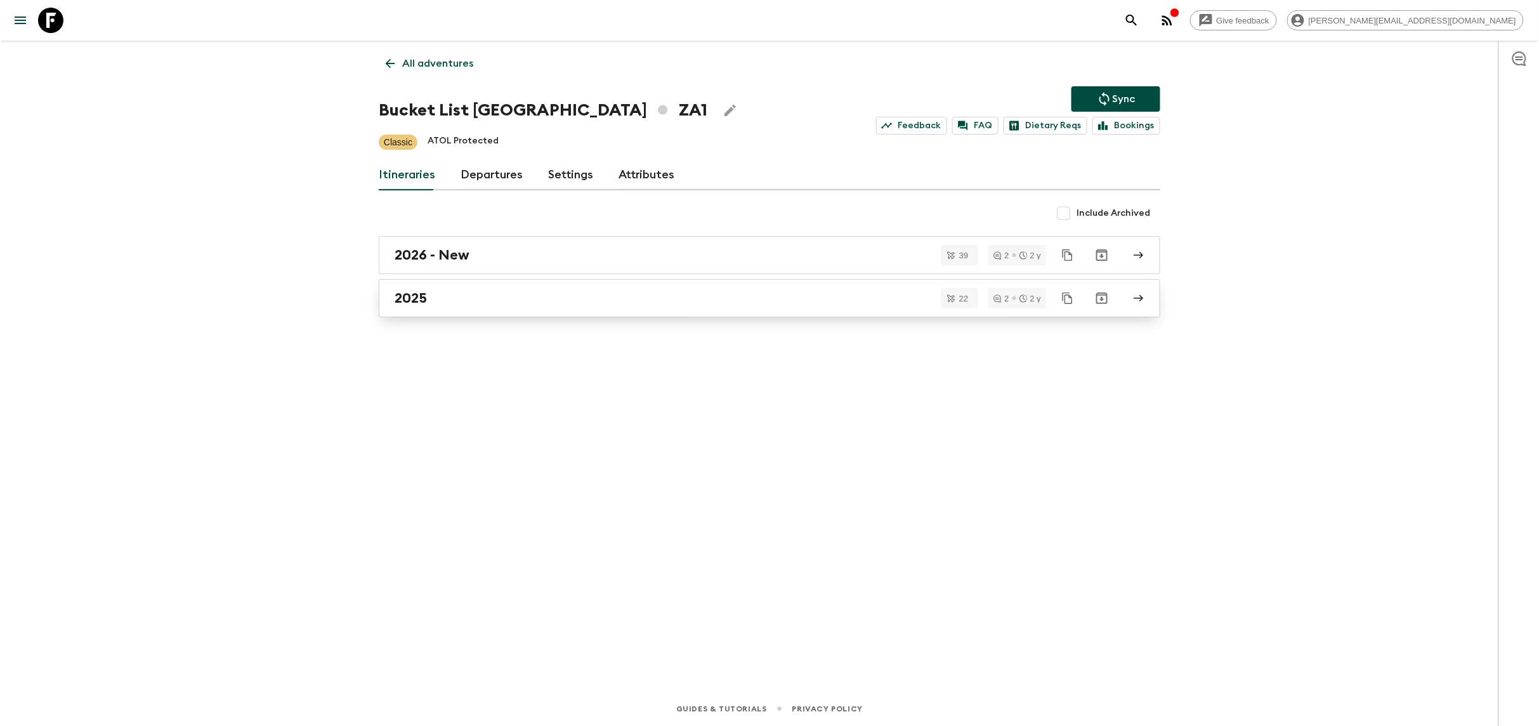
click at [437, 296] on div "2025" at bounding box center [758, 298] width 726 height 16
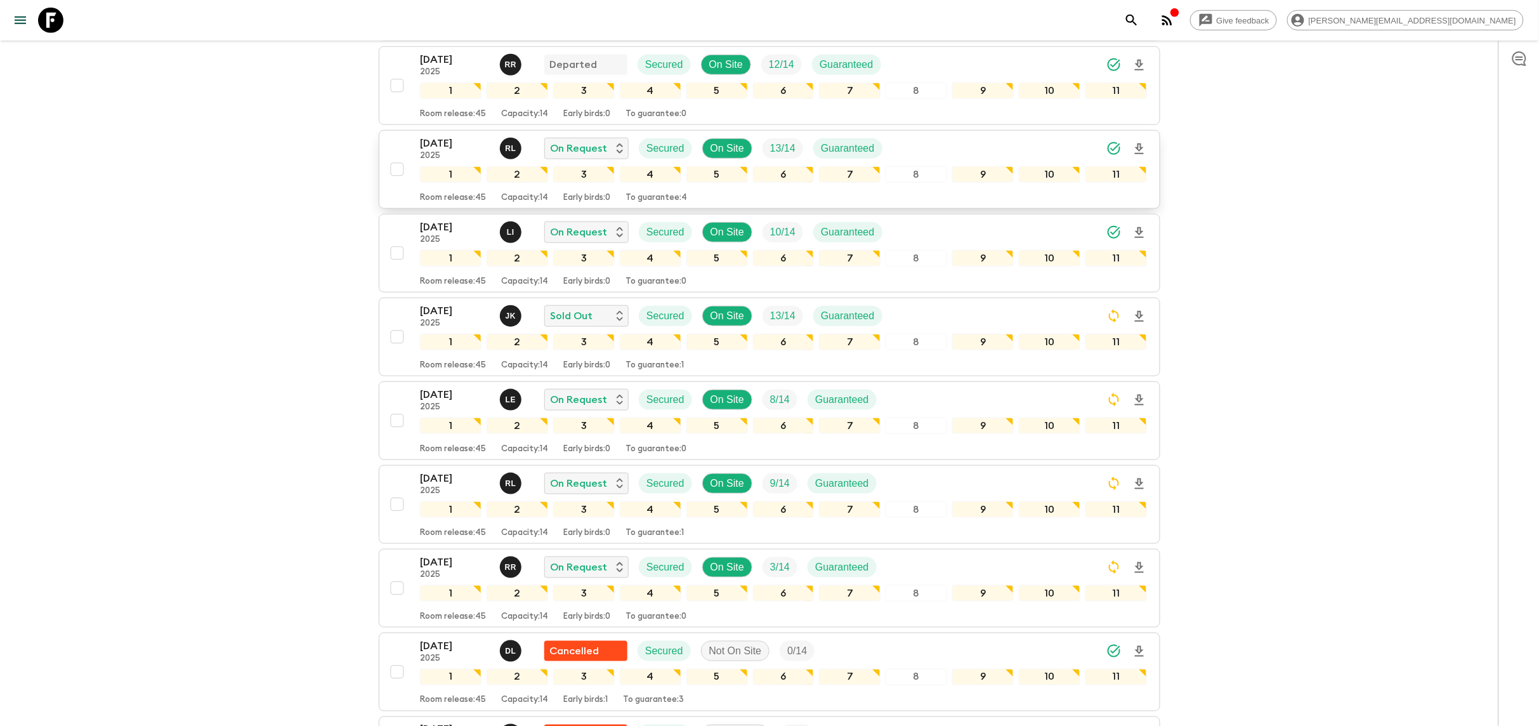
scroll to position [518, 0]
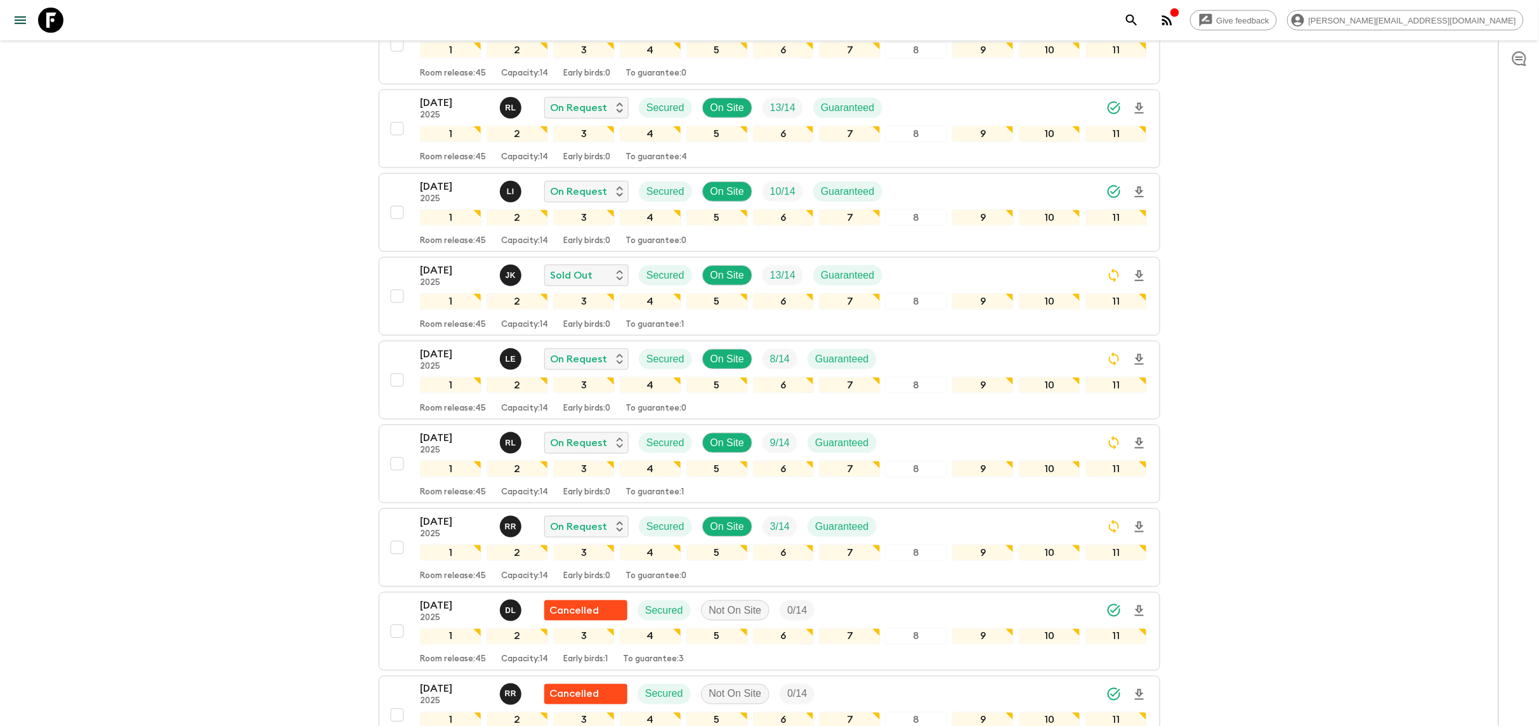
click at [54, 20] on icon at bounding box center [50, 20] width 25 height 25
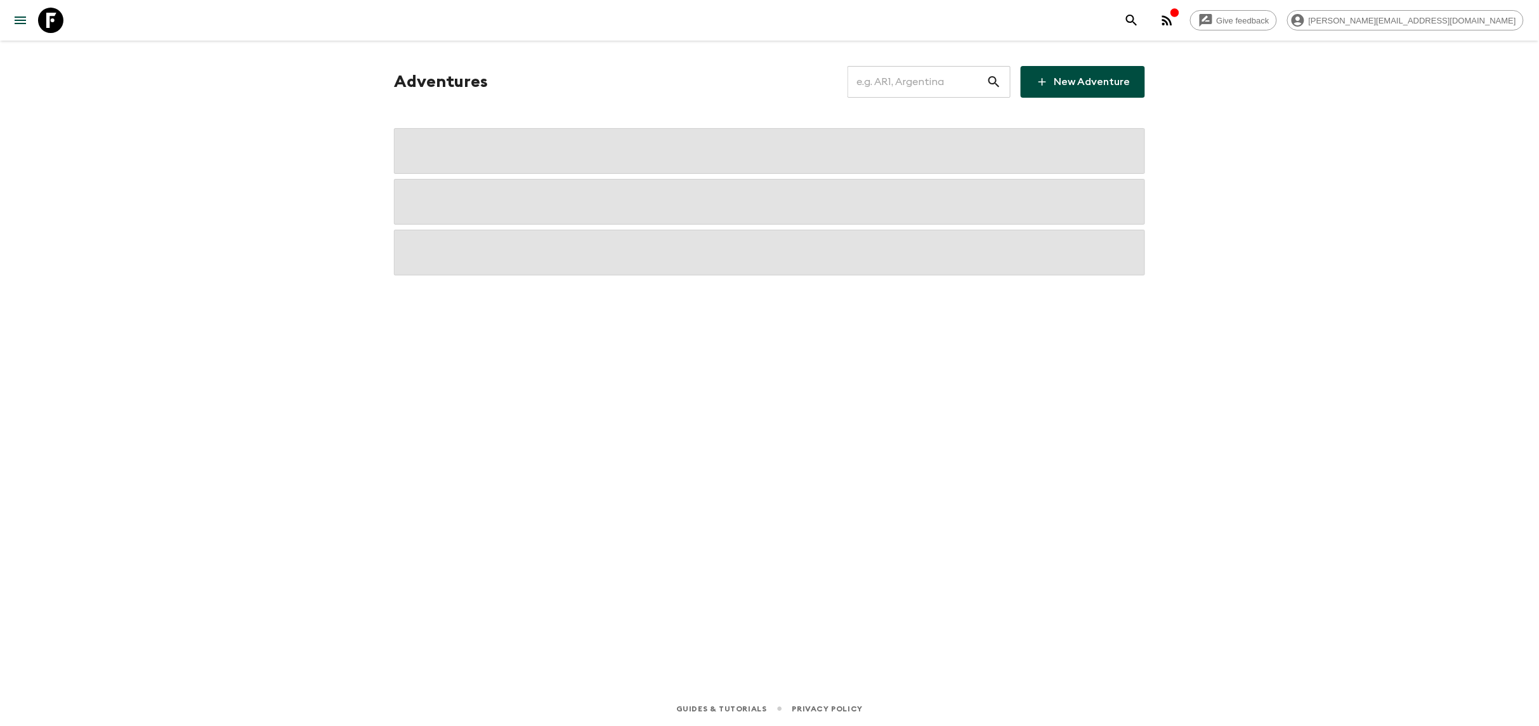
click at [921, 70] on input "text" at bounding box center [917, 82] width 139 height 36
type input "pe1"
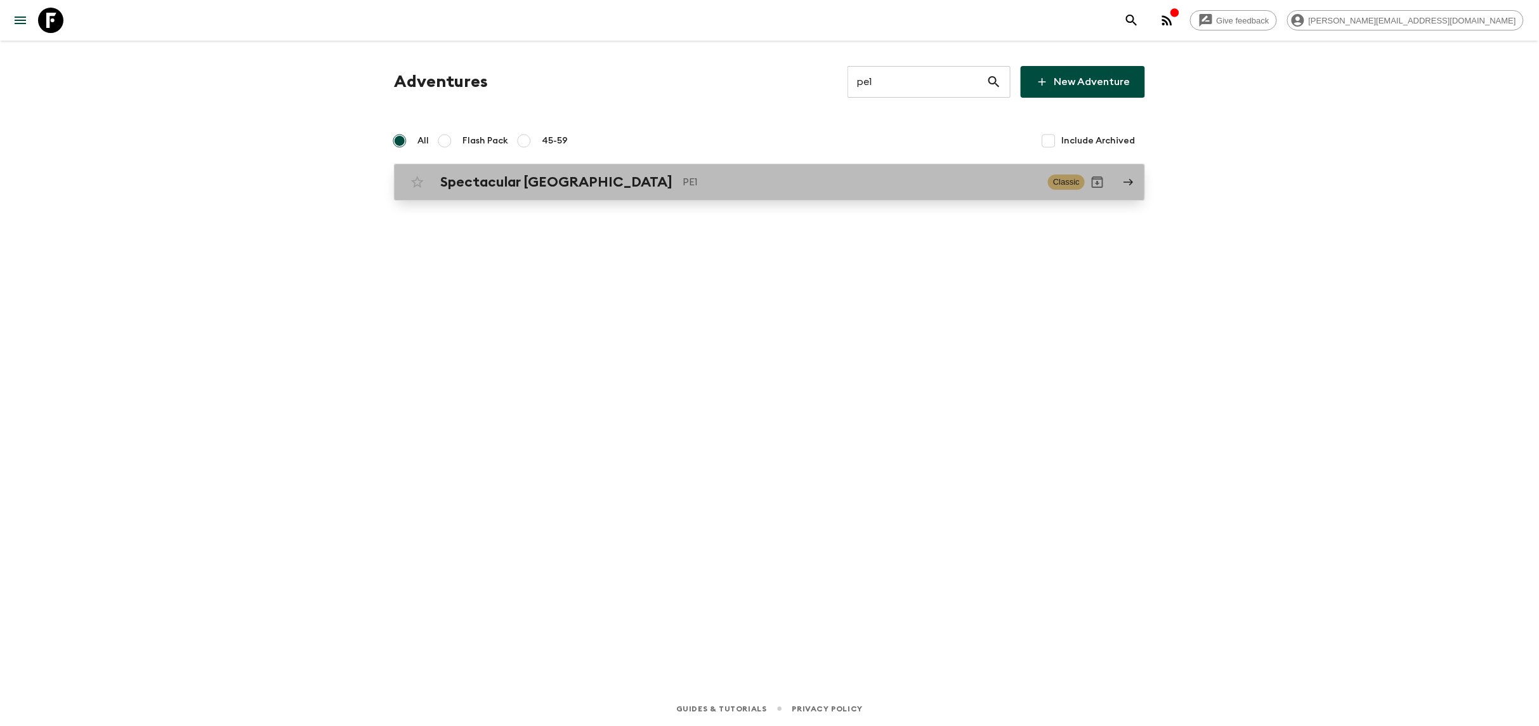
click at [683, 175] on p "PE1" at bounding box center [860, 182] width 355 height 15
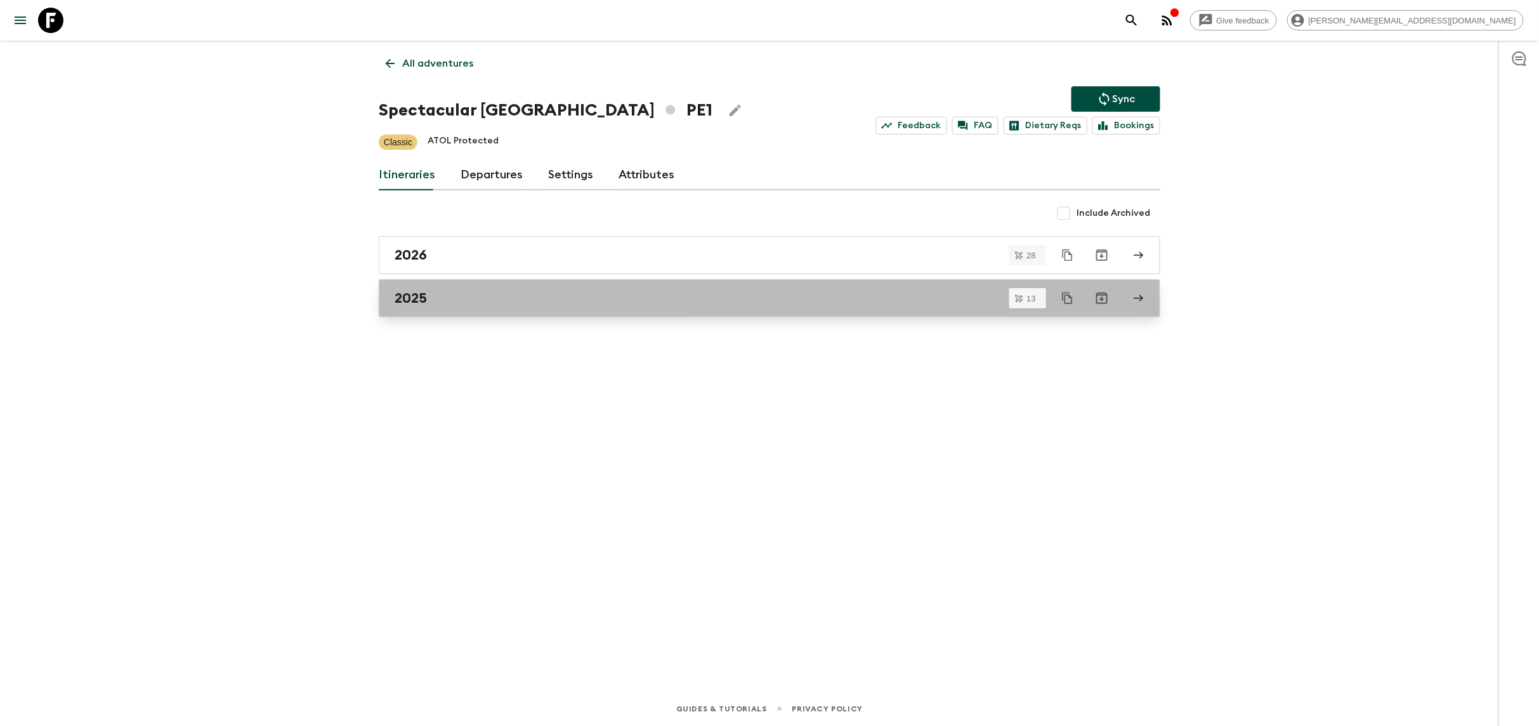
click at [514, 293] on div "2025" at bounding box center [758, 298] width 726 height 16
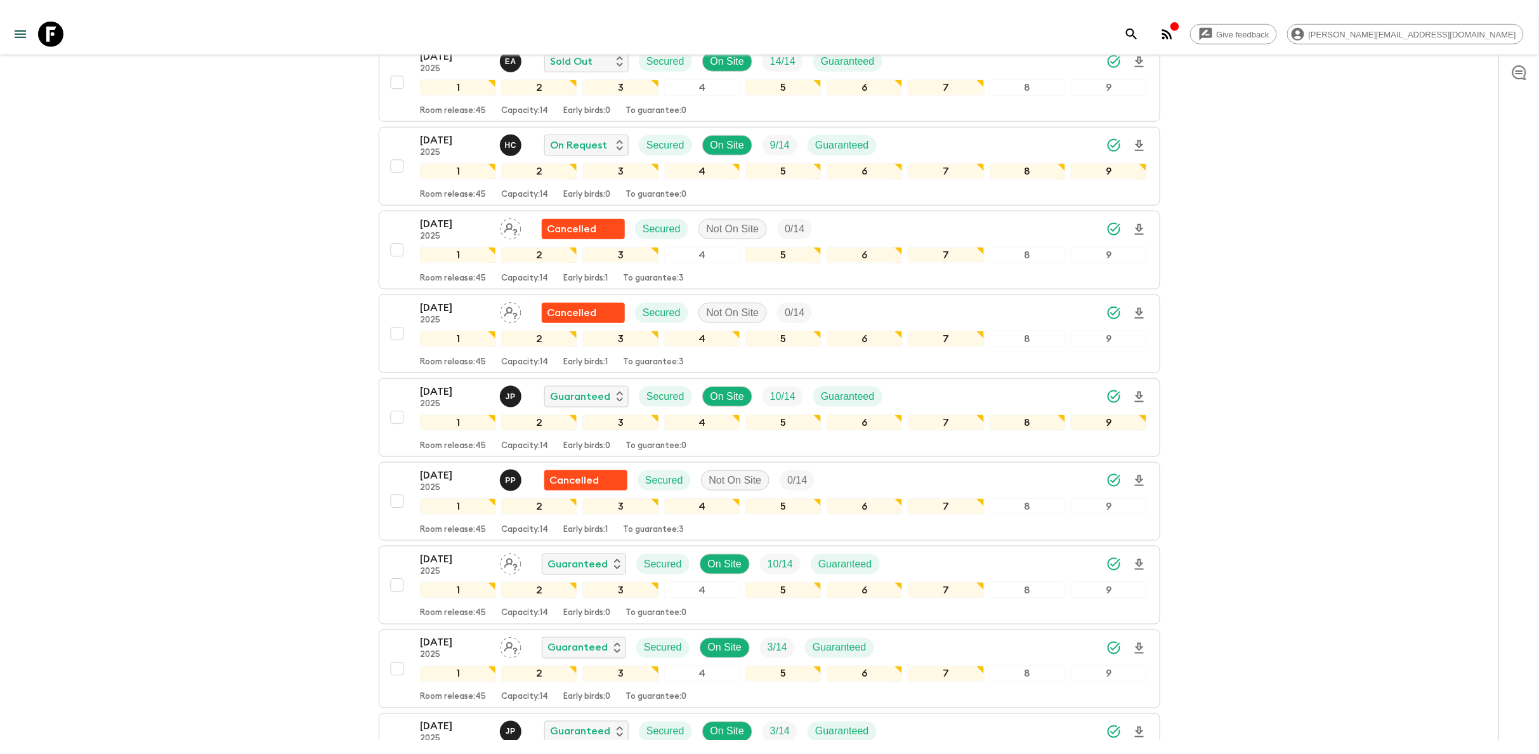
scroll to position [638, 0]
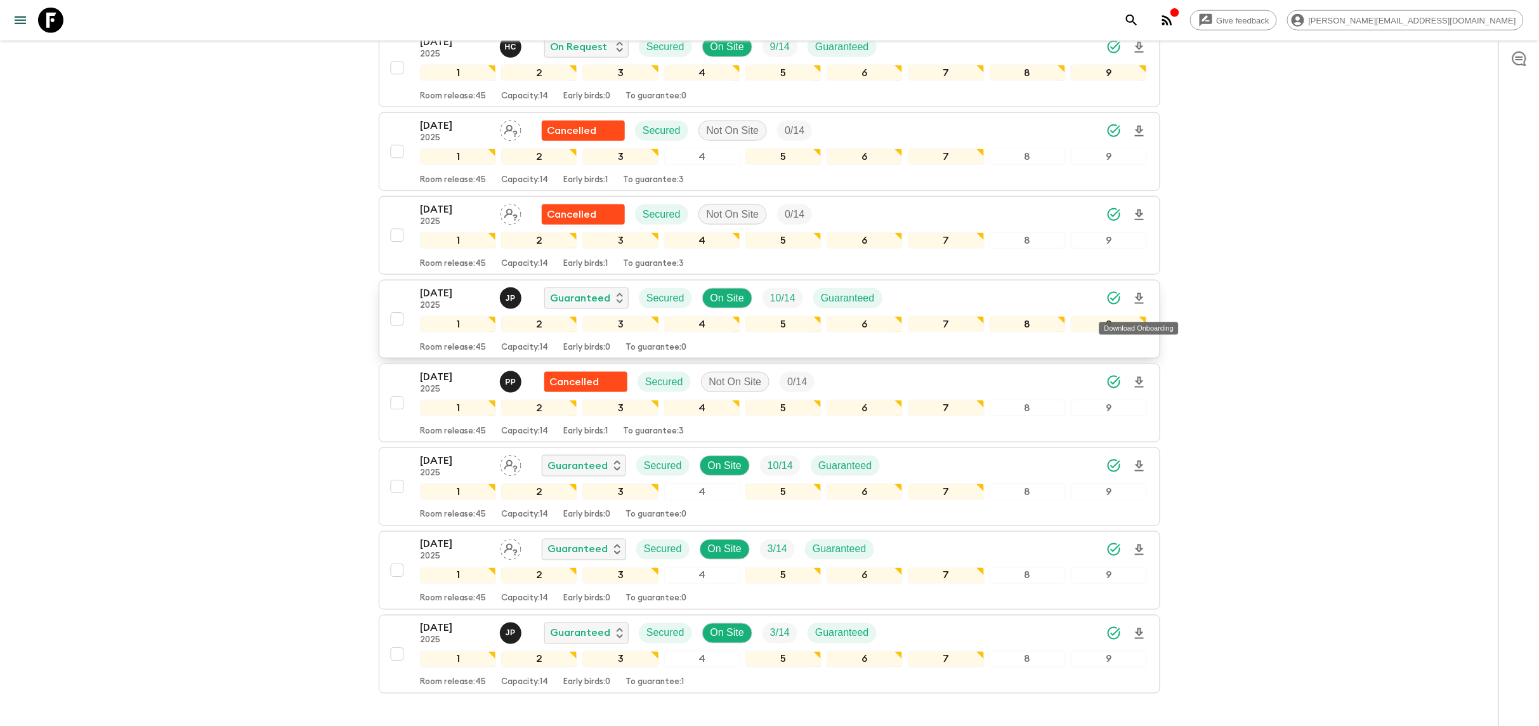
click at [1142, 303] on icon "Download Onboarding" at bounding box center [1139, 298] width 15 height 15
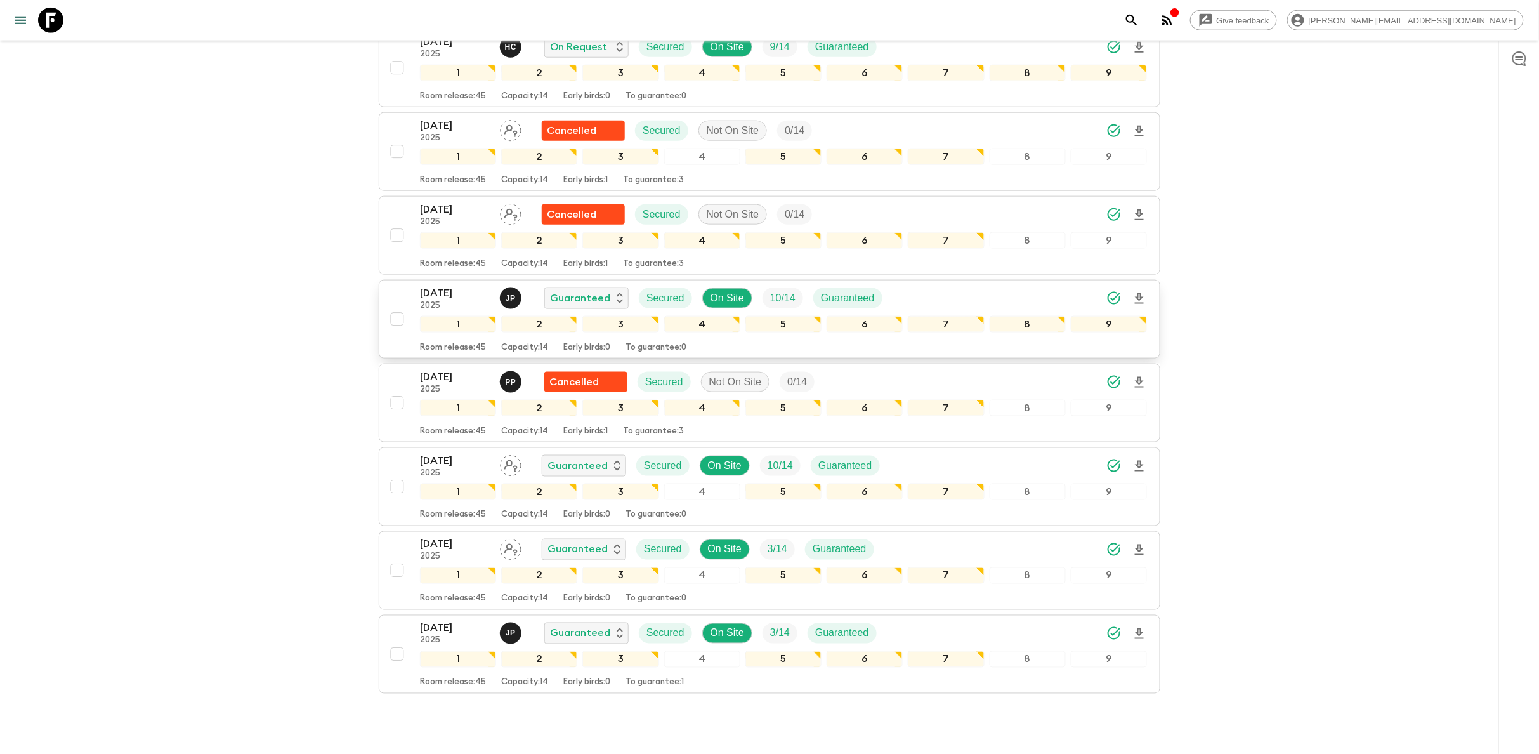
click at [1004, 307] on div "[DATE] 2025 J P Guaranteed Secured On Site 10 / 14 Guaranteed" at bounding box center [783, 298] width 727 height 25
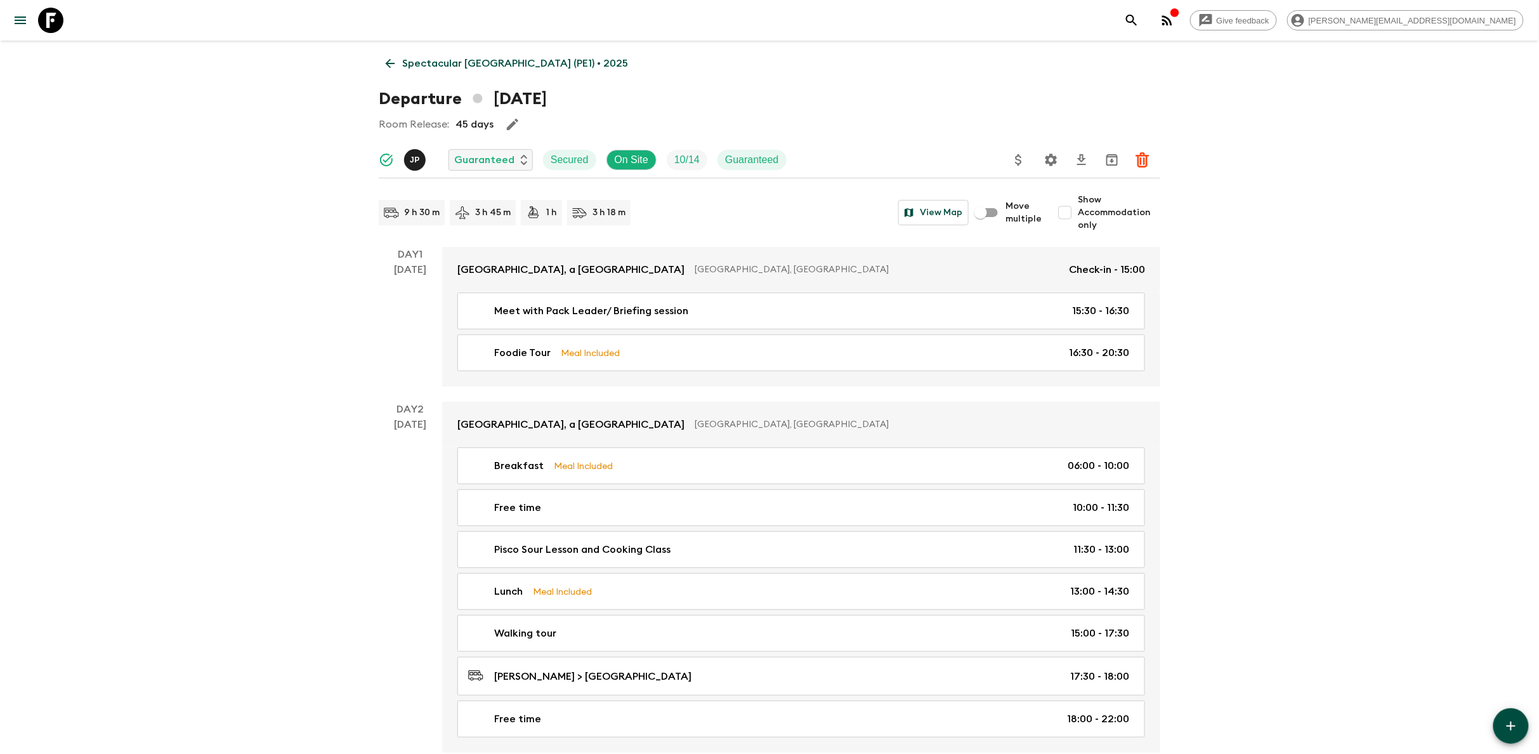
click at [51, 16] on icon at bounding box center [50, 20] width 25 height 25
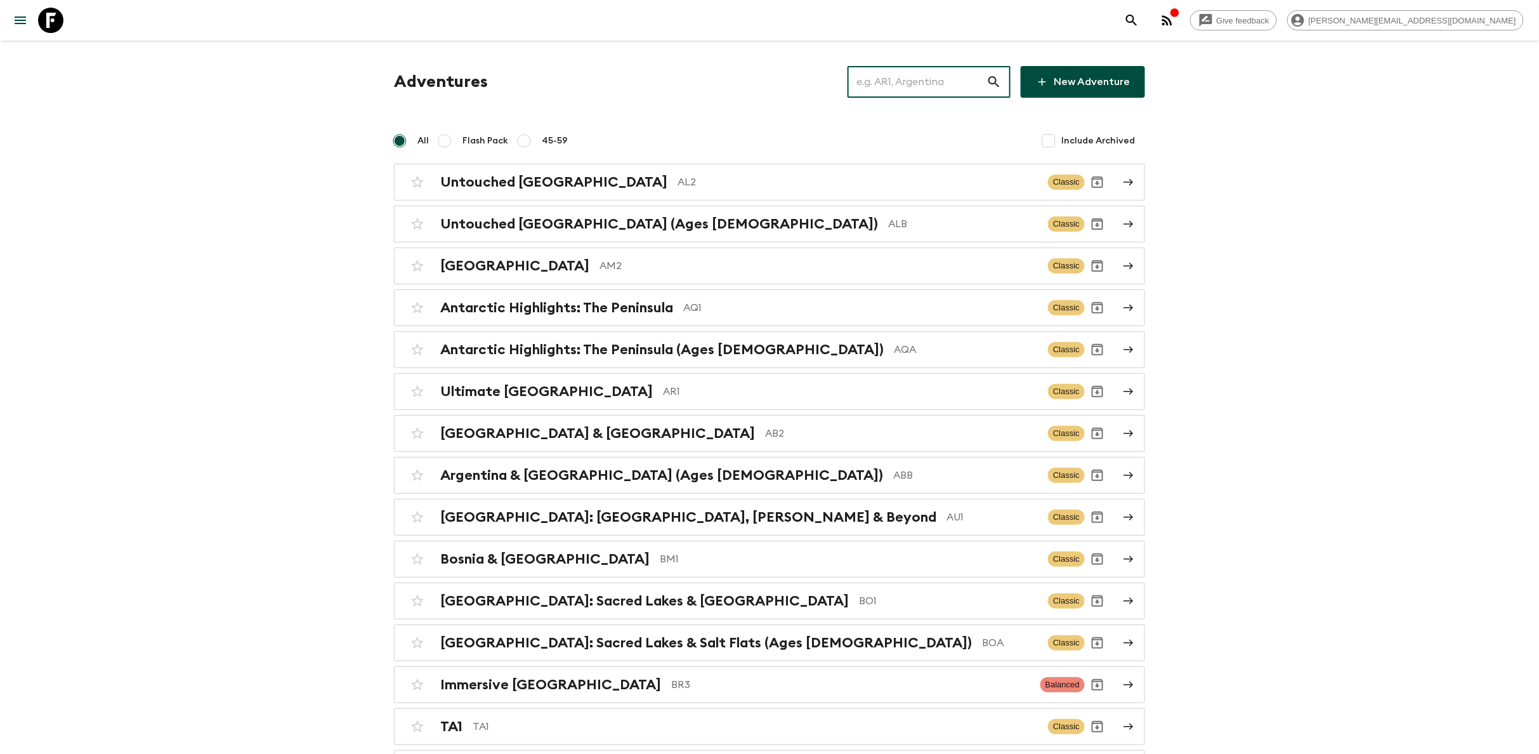
click at [935, 85] on input "text" at bounding box center [917, 82] width 139 height 36
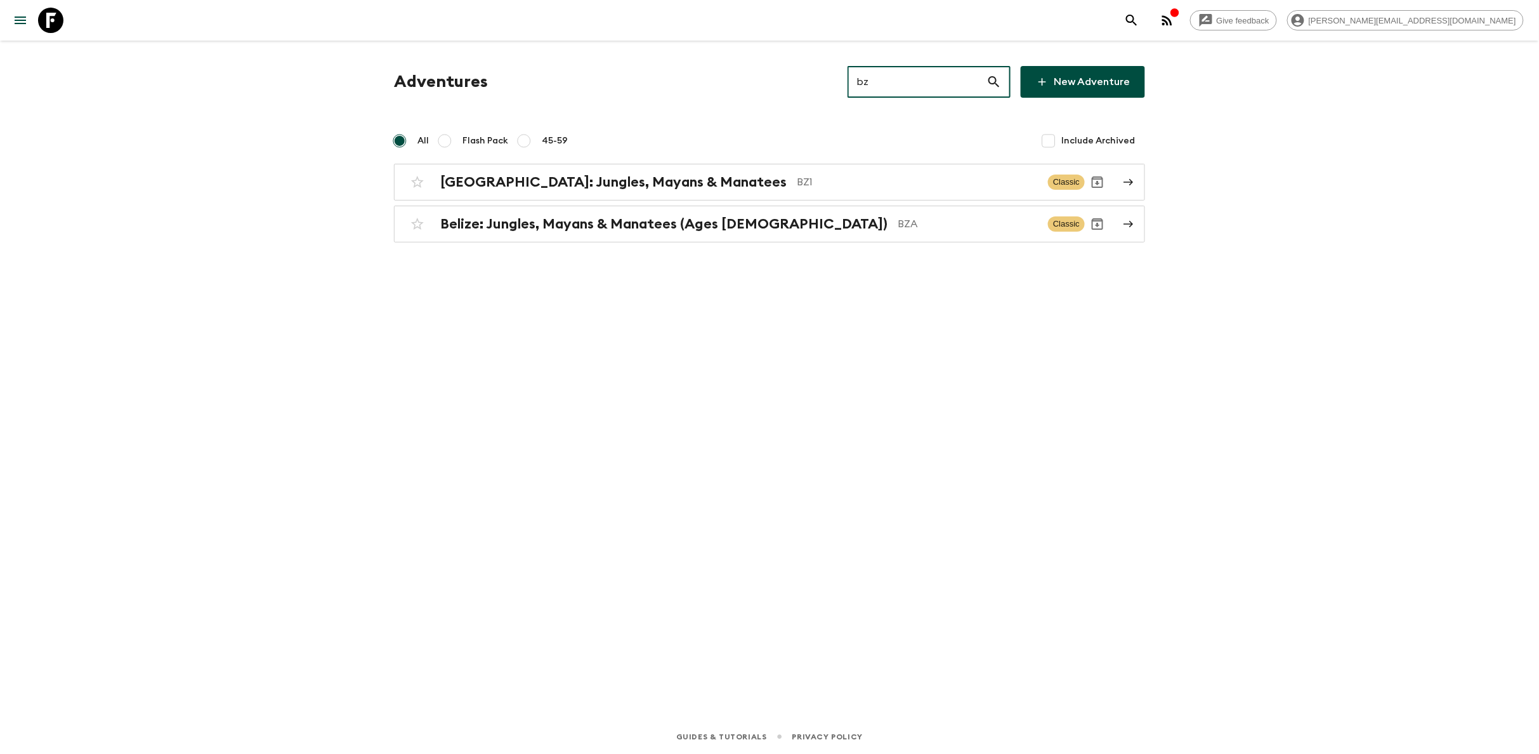
type input "bz1"
click at [498, 174] on h2 "[GEOGRAPHIC_DATA]: Jungles, Mayans & Manatees" at bounding box center [613, 182] width 346 height 16
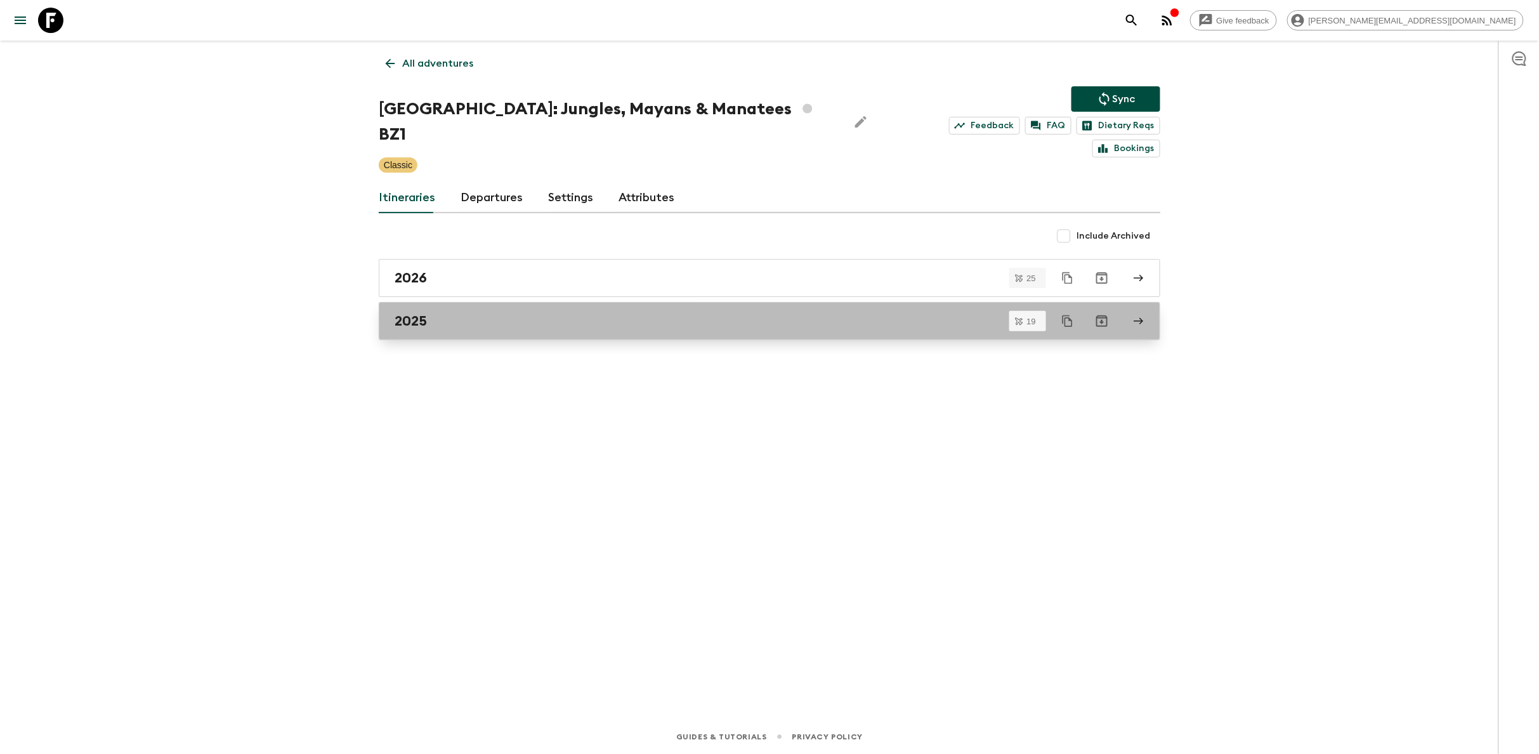
click at [515, 313] on div "2025" at bounding box center [758, 321] width 726 height 16
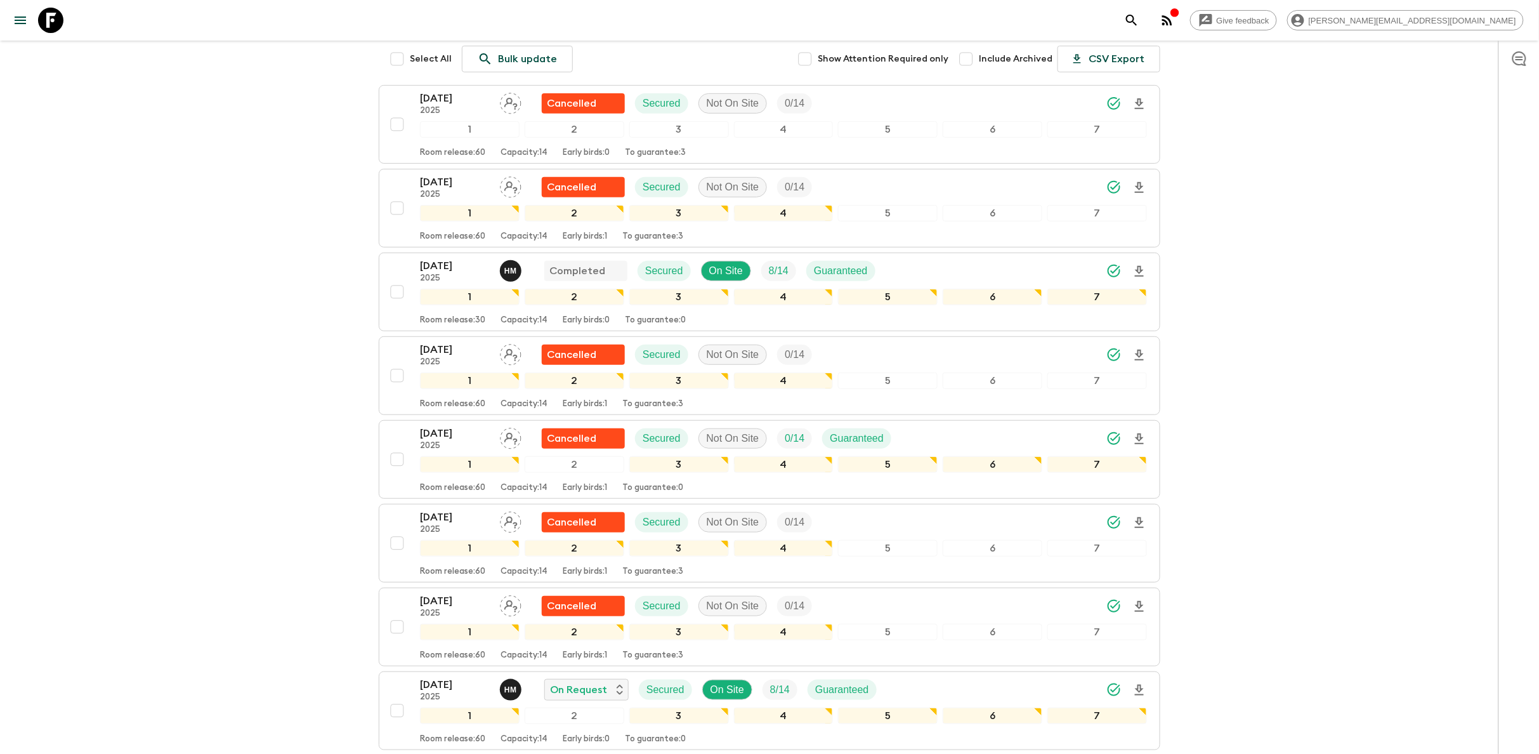
scroll to position [173, 0]
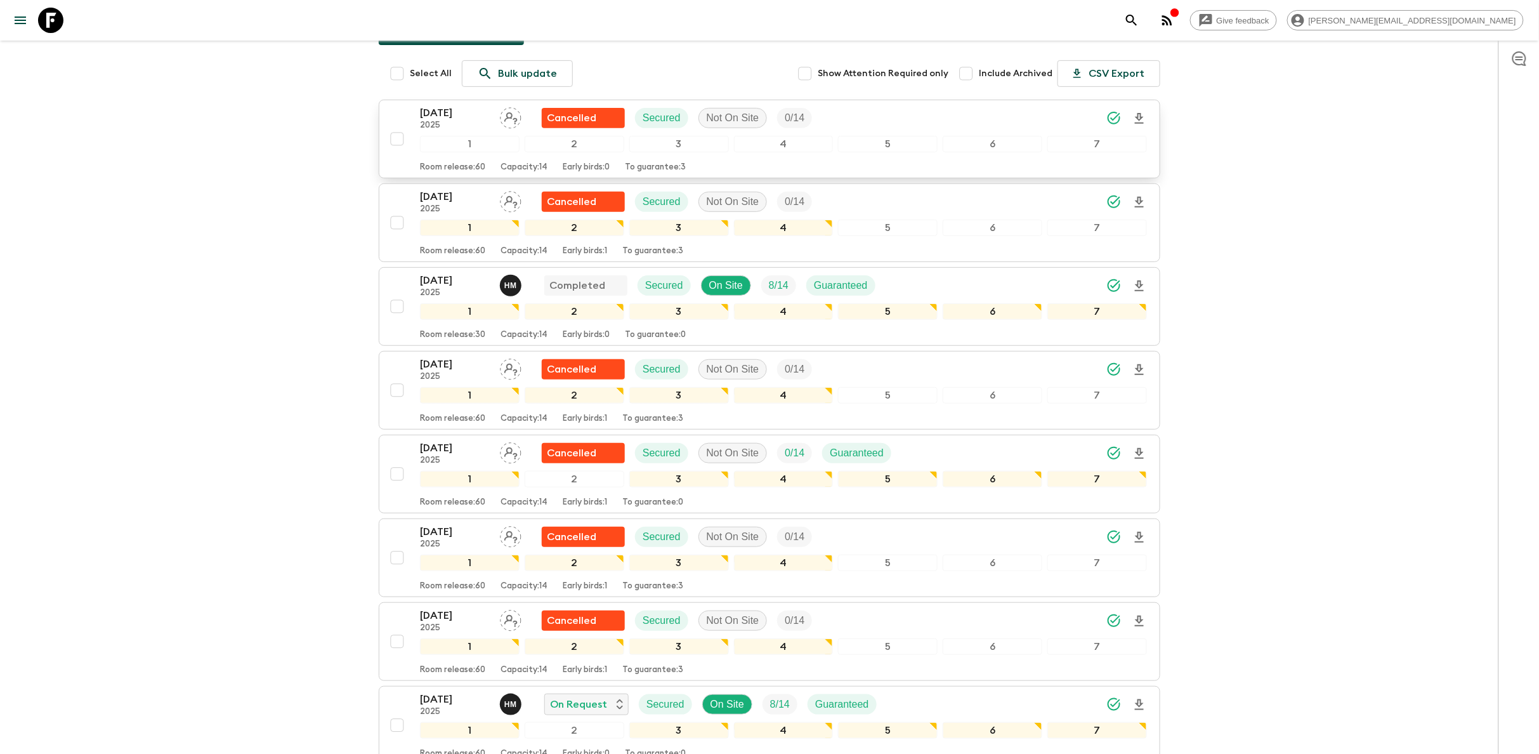
click at [397, 126] on input "checkbox" at bounding box center [397, 138] width 25 height 25
checkbox input "true"
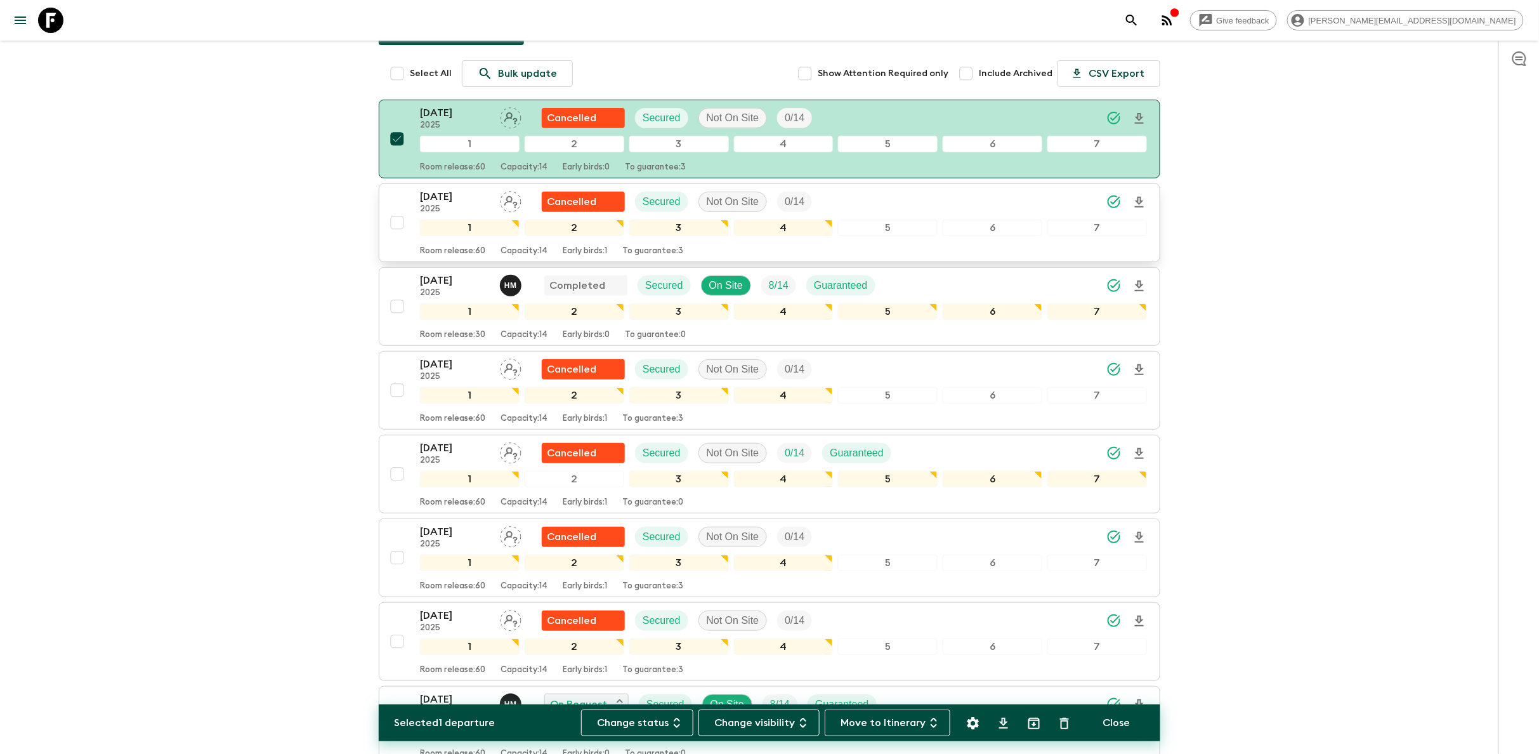
click at [397, 210] on input "checkbox" at bounding box center [397, 222] width 25 height 25
checkbox input "true"
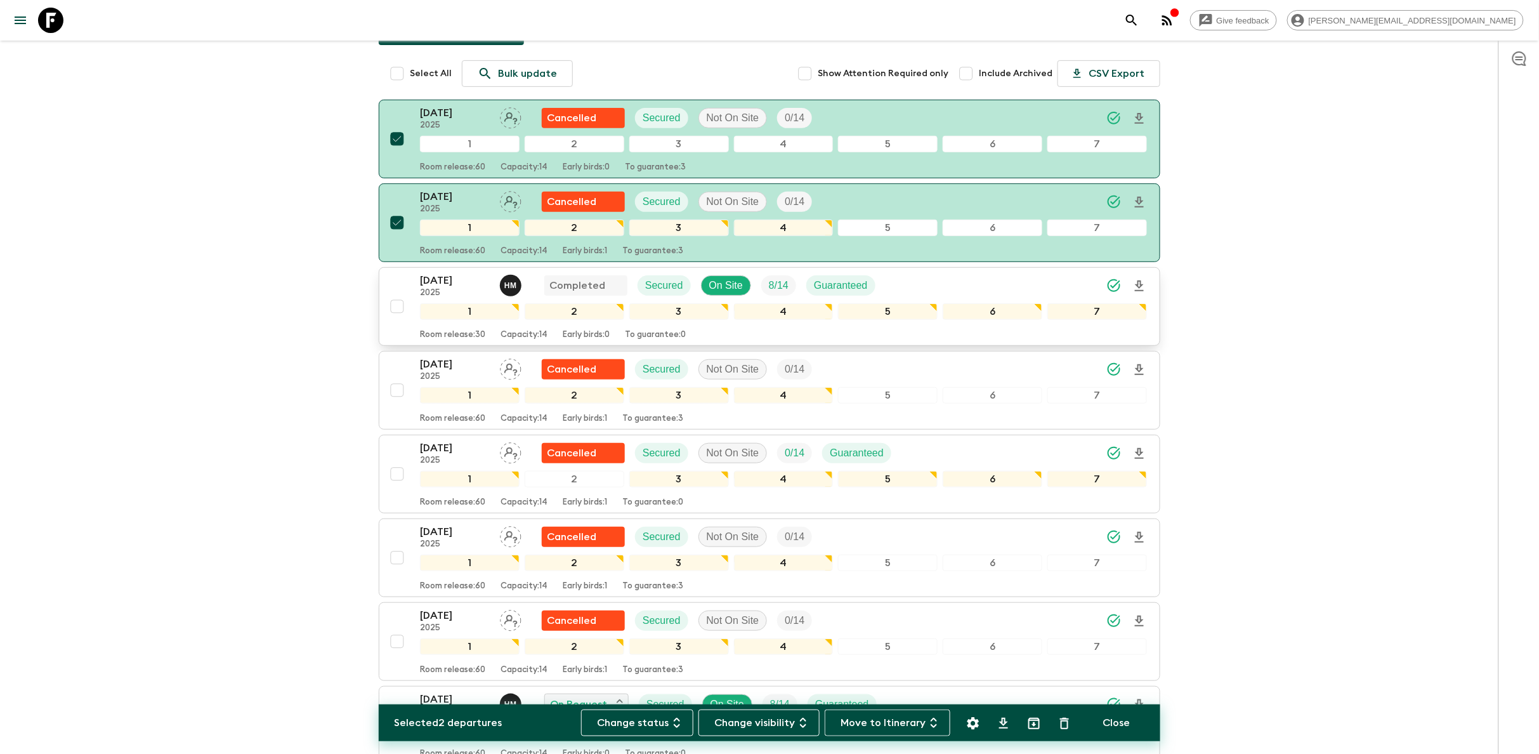
click at [402, 294] on input "checkbox" at bounding box center [397, 306] width 25 height 25
checkbox input "true"
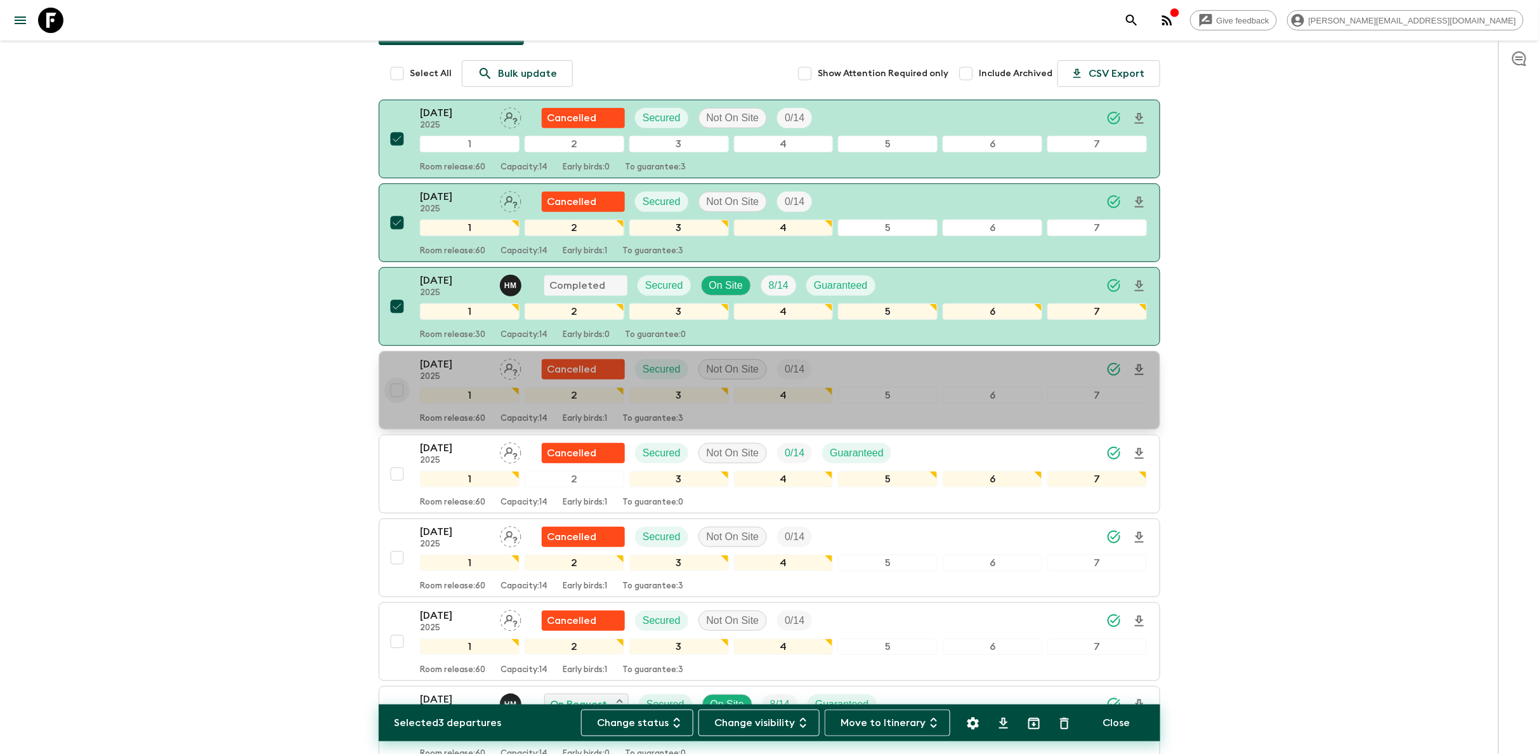
click at [397, 378] on input "checkbox" at bounding box center [397, 390] width 25 height 25
checkbox input "true"
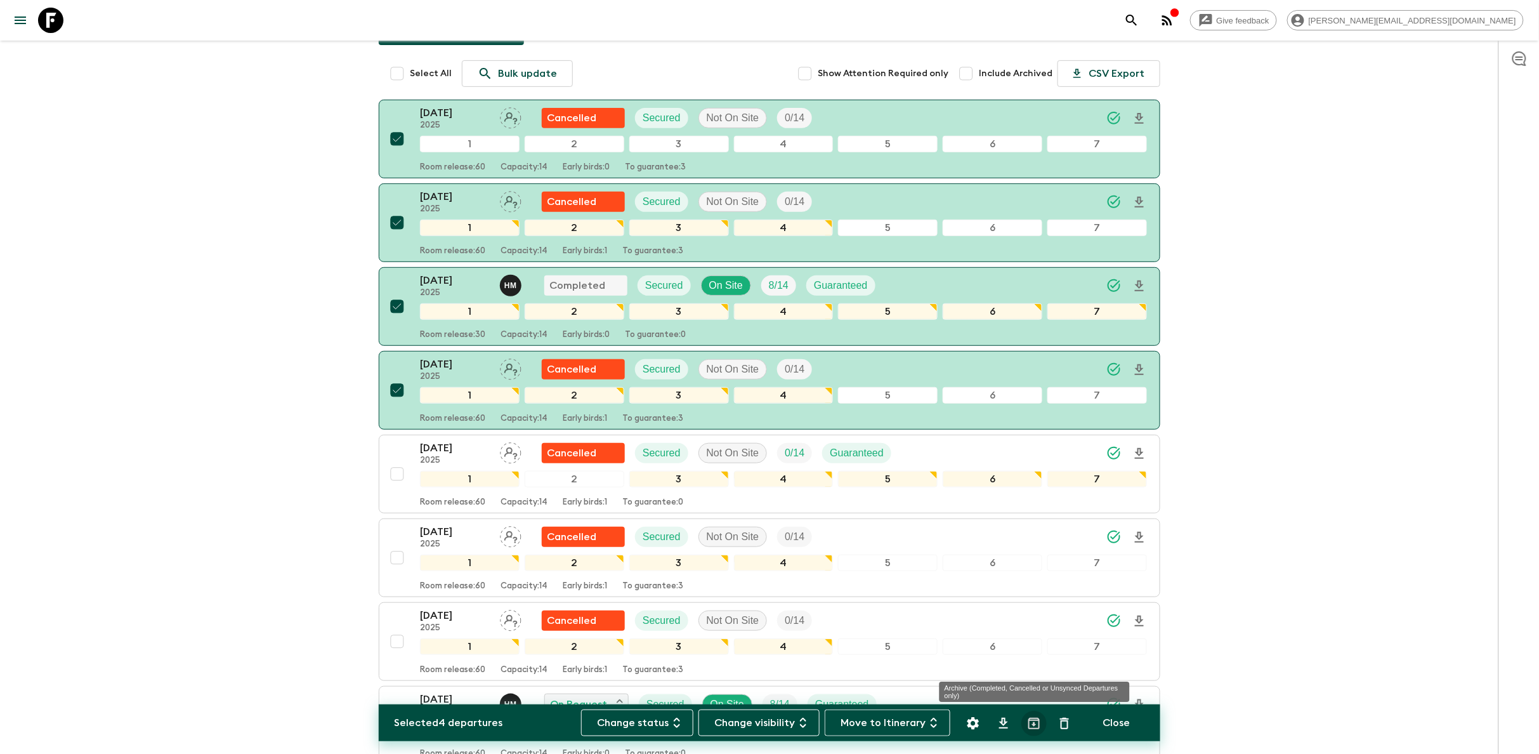
click at [1037, 725] on icon "Archive (Completed, Cancelled or Unsynced Departures only)" at bounding box center [1034, 723] width 15 height 15
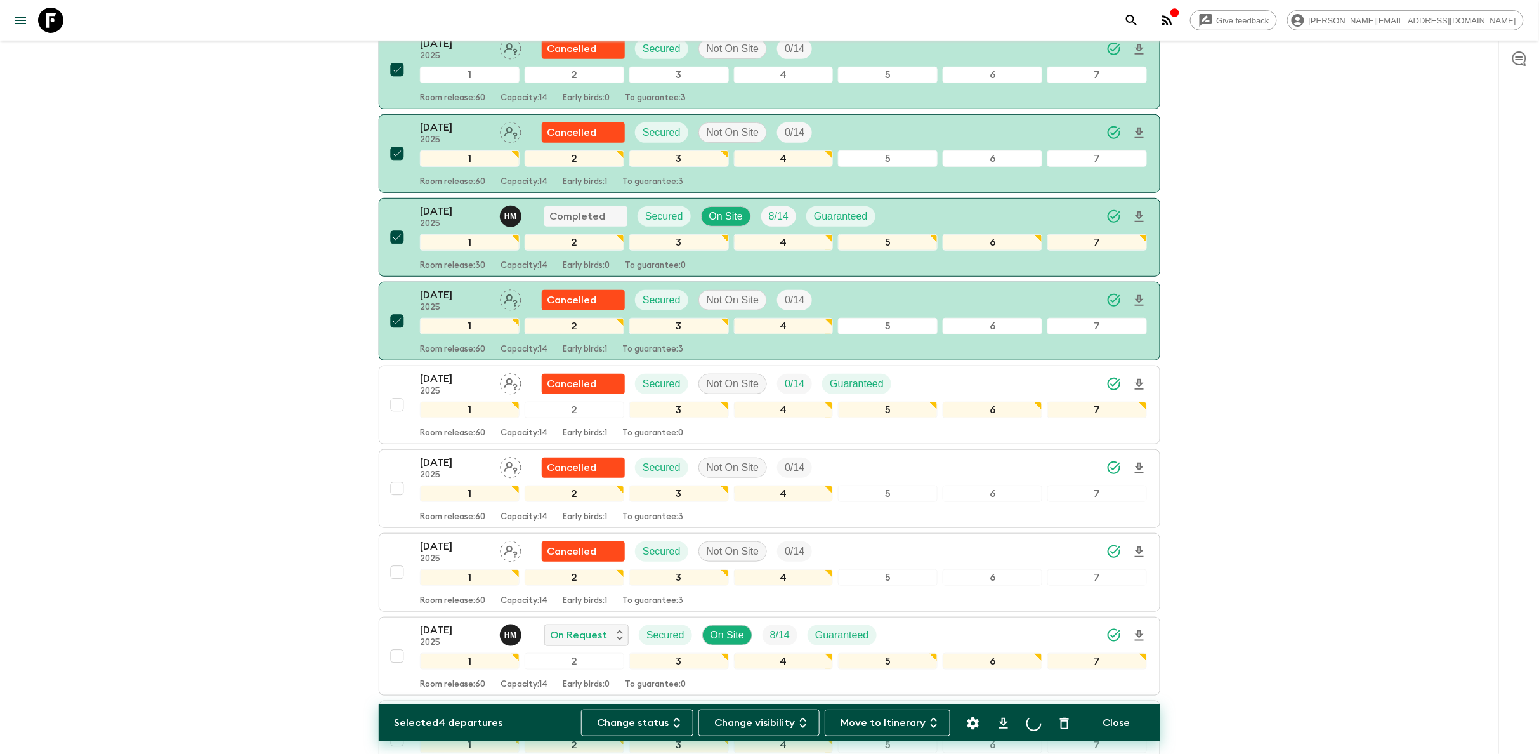
checkbox input "false"
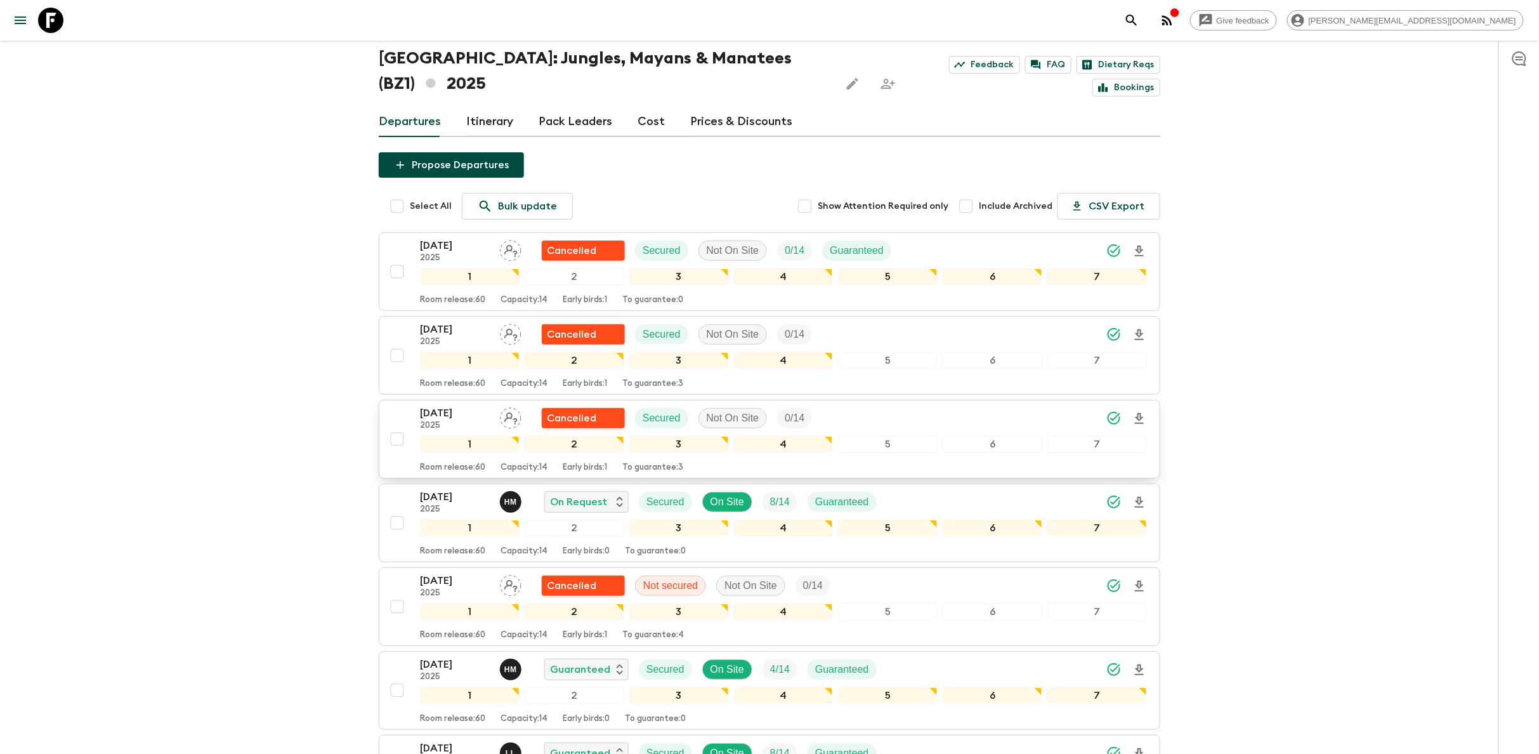
scroll to position [56, 0]
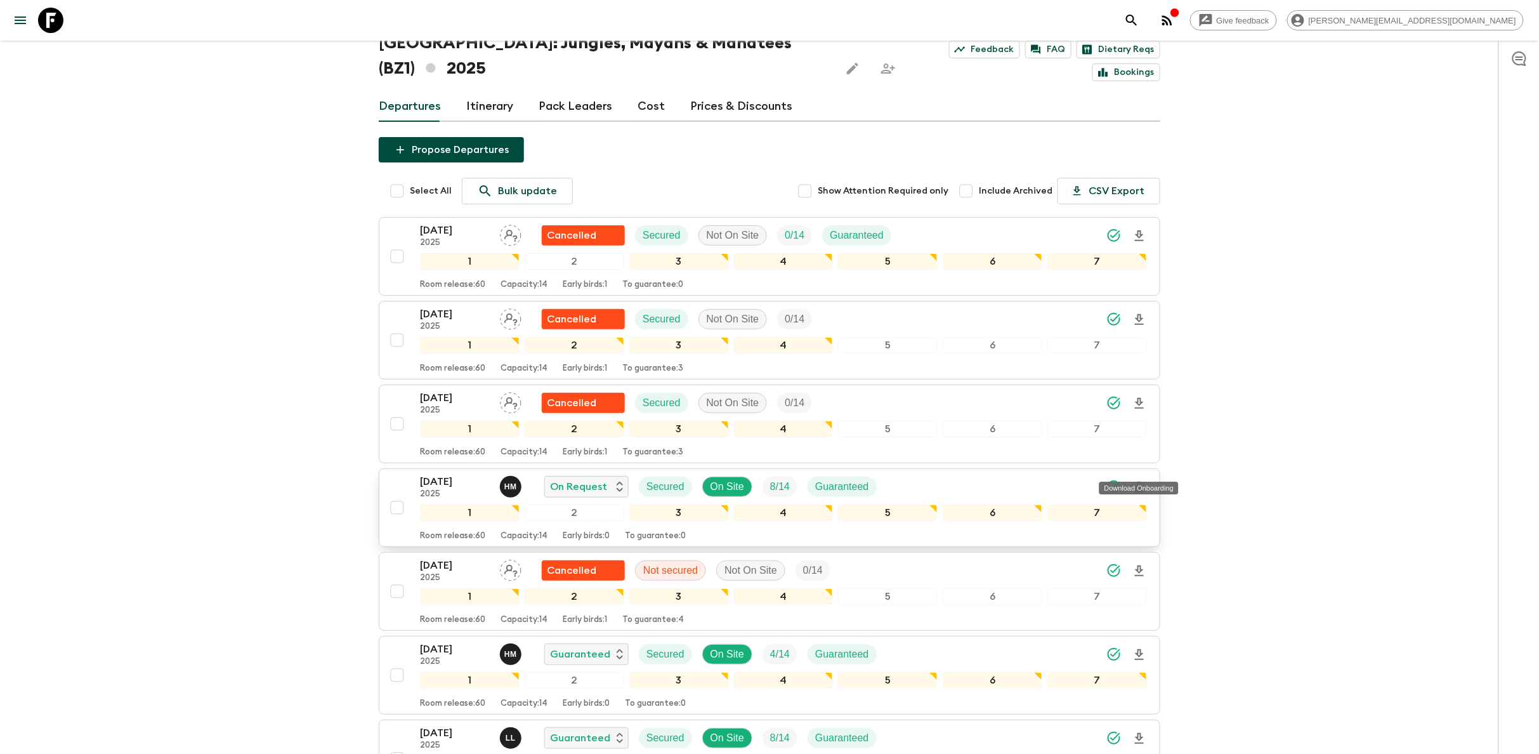
click at [1142, 480] on icon "Download Onboarding" at bounding box center [1139, 487] width 15 height 15
click at [1228, 449] on div "Give feedback [PERSON_NAME][EMAIL_ADDRESS][DOMAIN_NAME] All itineraries [GEOGRA…" at bounding box center [769, 764] width 1539 height 1640
